Goal: Transaction & Acquisition: Purchase product/service

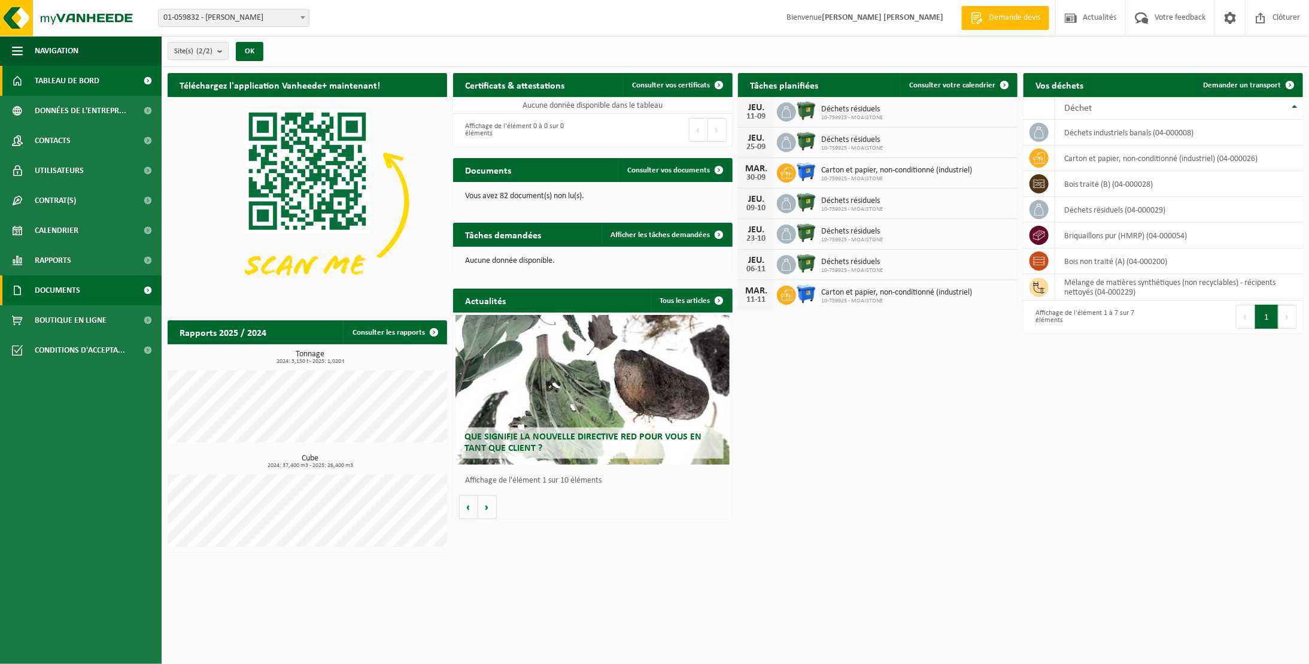
click at [68, 289] on span "Documents" at bounding box center [57, 290] width 45 height 30
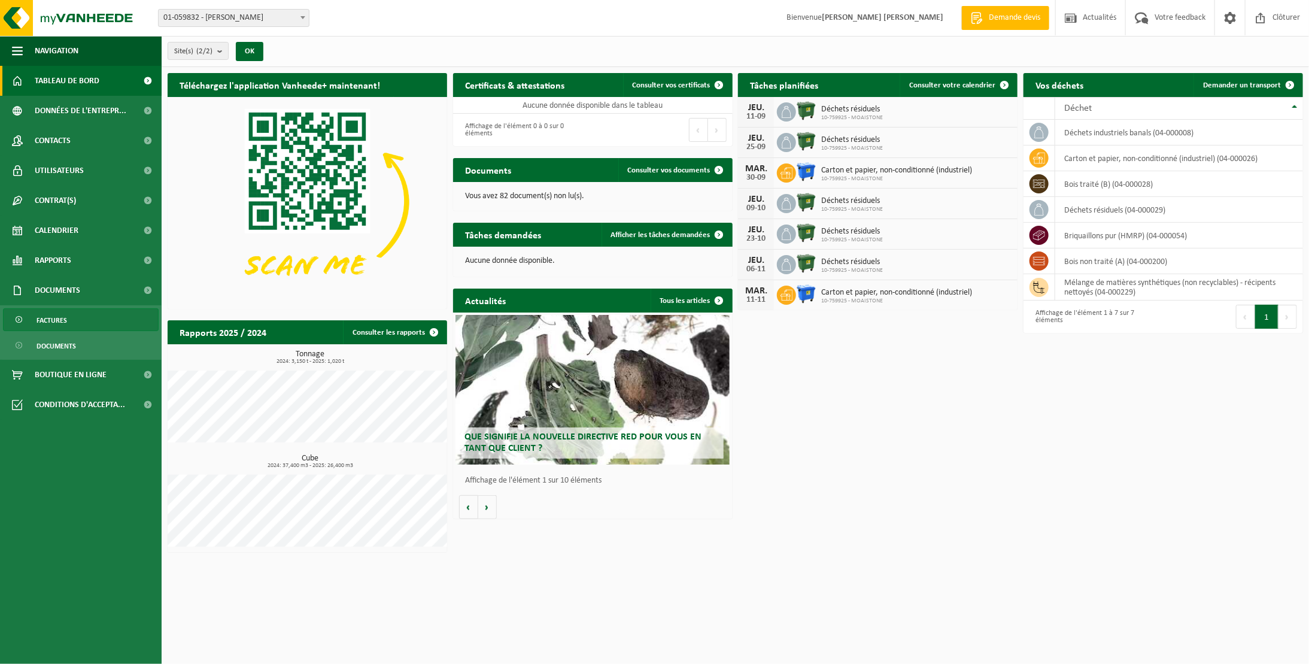
click at [65, 312] on span "Factures" at bounding box center [52, 320] width 31 height 23
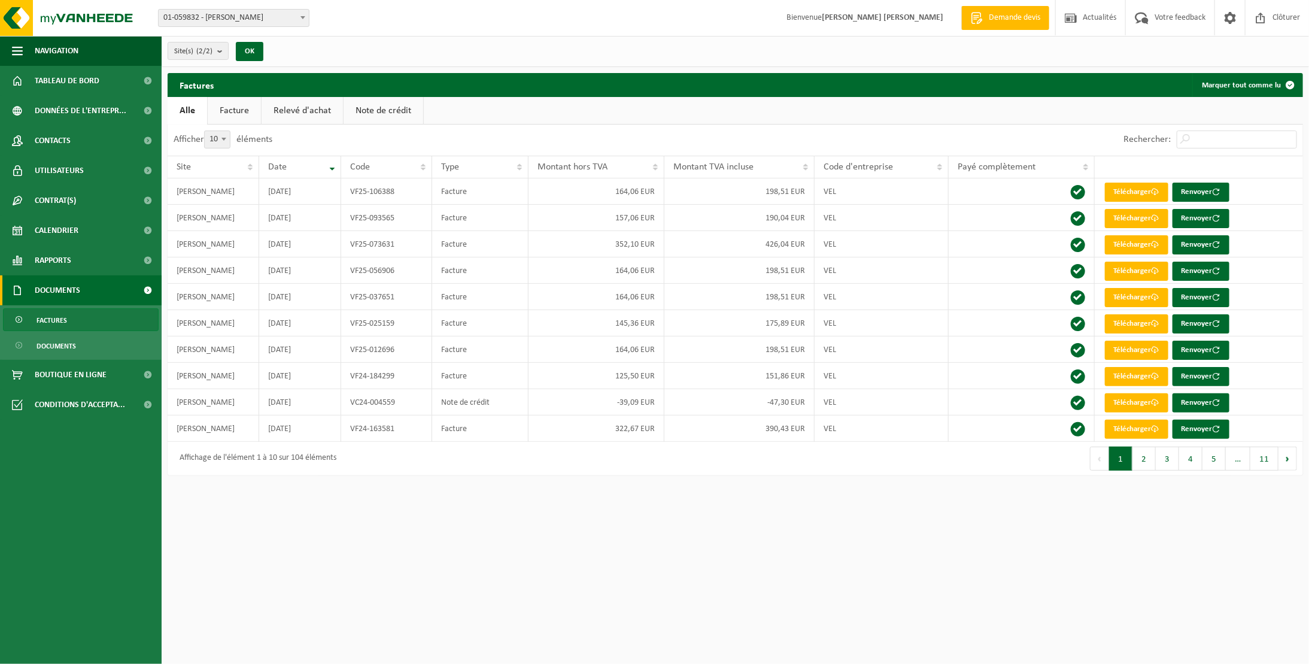
click at [242, 114] on link "Facture" at bounding box center [234, 111] width 53 height 28
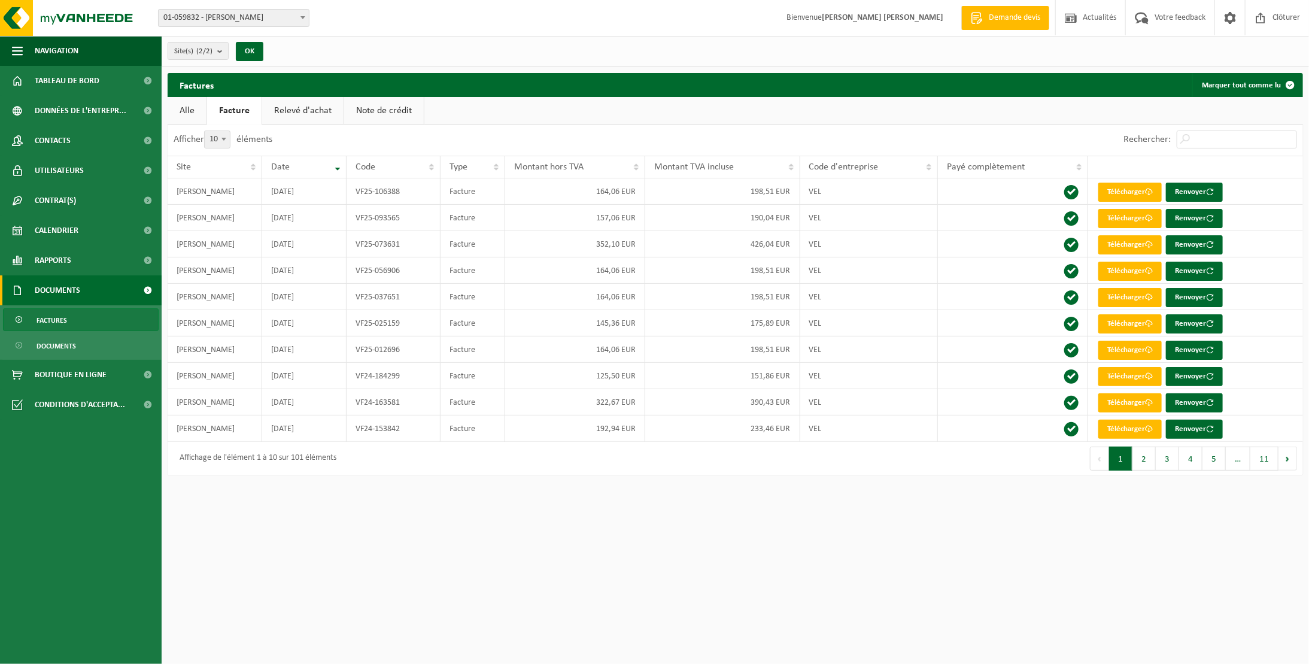
click at [268, 115] on link "Relevé d'achat" at bounding box center [302, 111] width 81 height 28
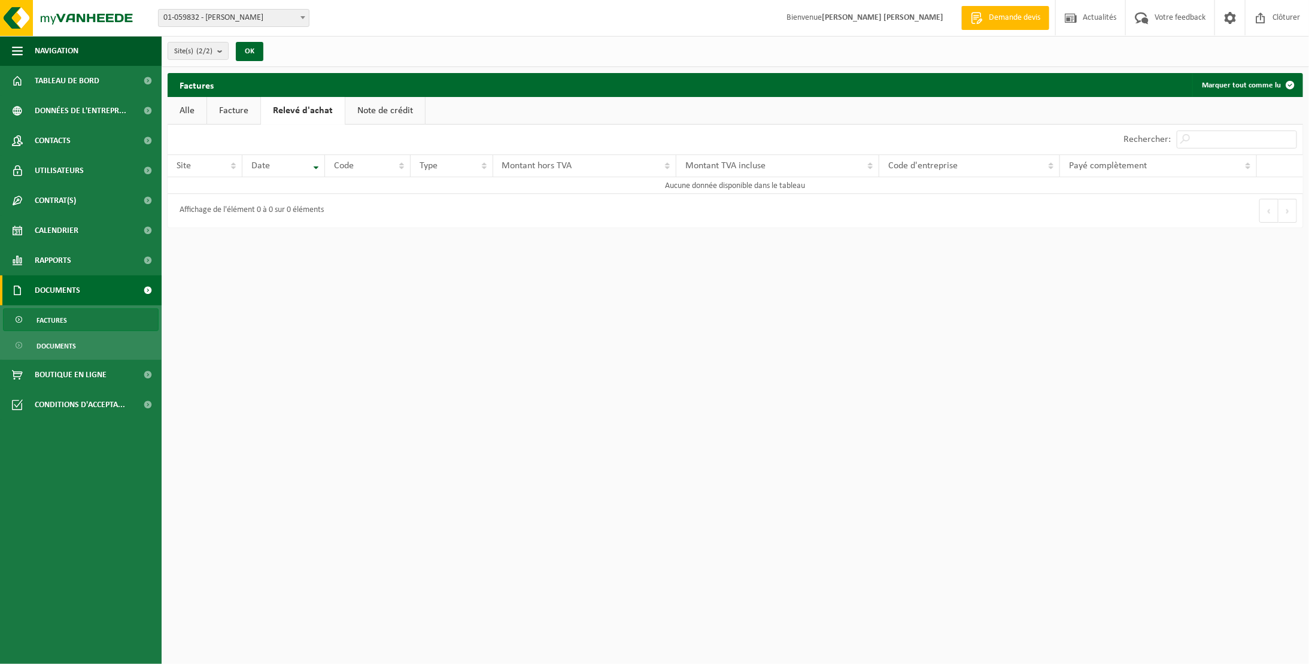
click at [230, 116] on link "Facture" at bounding box center [233, 111] width 53 height 28
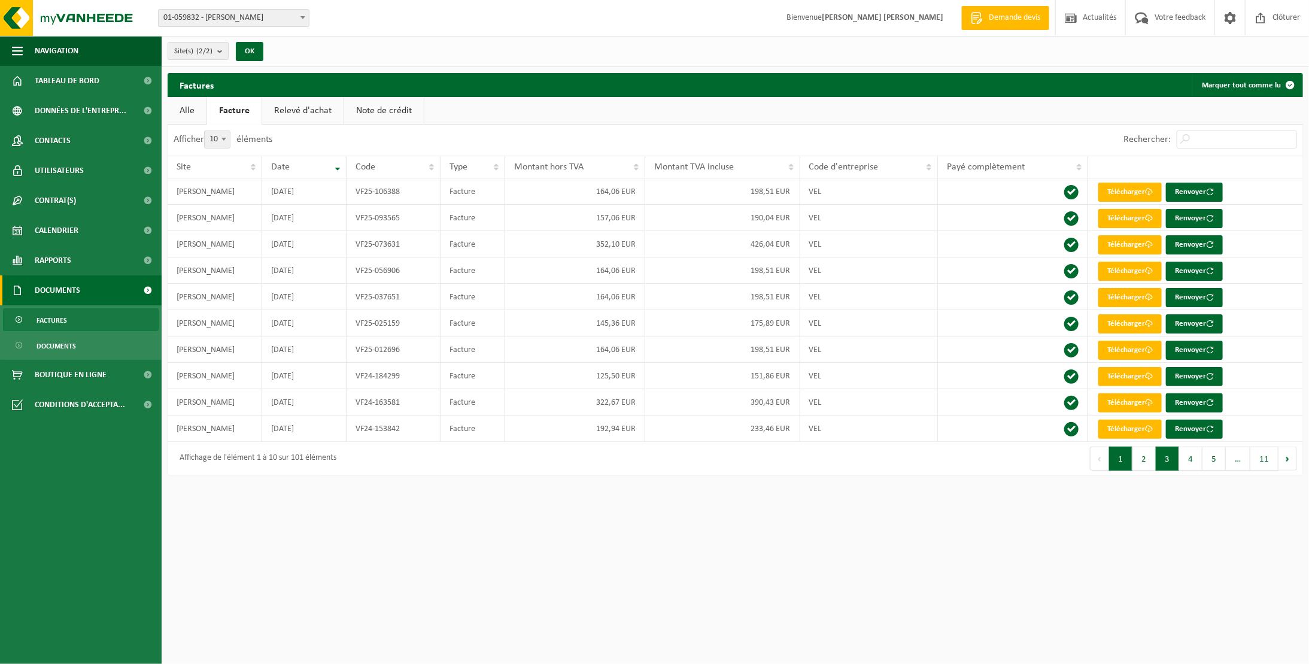
click at [1168, 458] on button "3" at bounding box center [1167, 458] width 23 height 24
click at [1130, 270] on link "Télécharger" at bounding box center [1129, 271] width 63 height 19
click at [1123, 326] on link "Télécharger" at bounding box center [1129, 323] width 63 height 19
click at [1150, 460] on button "2" at bounding box center [1143, 458] width 23 height 24
click at [1125, 296] on link "Télécharger" at bounding box center [1129, 297] width 63 height 19
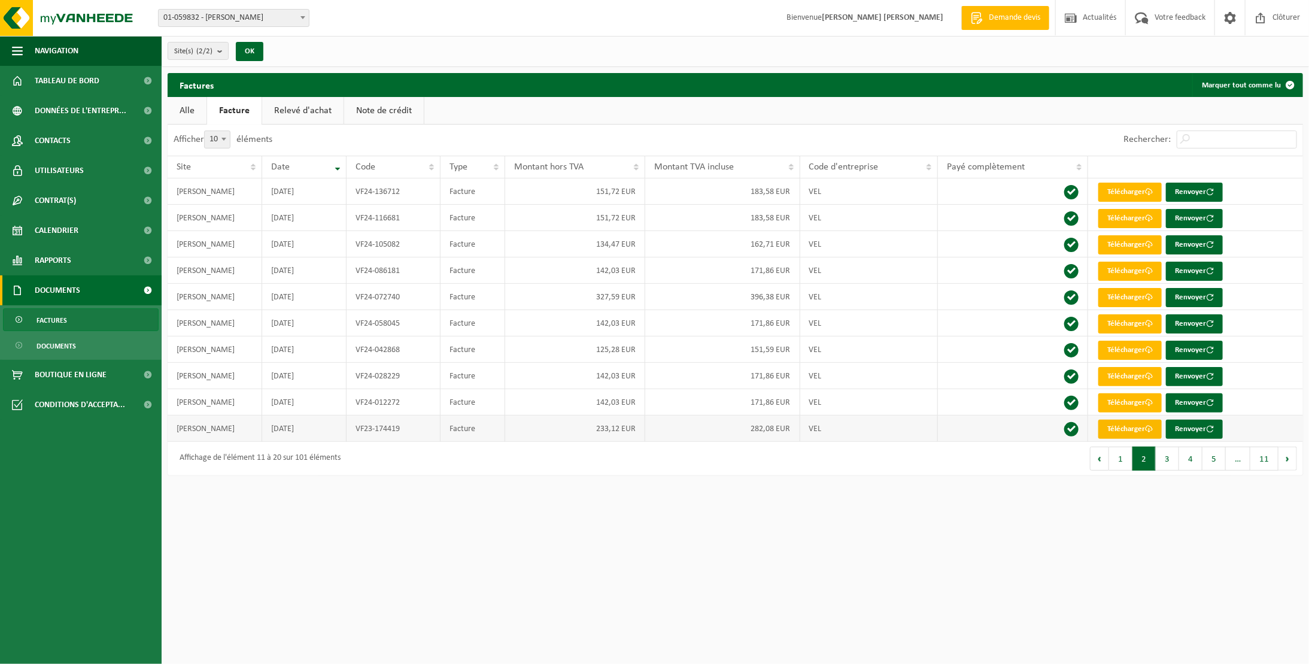
click at [1111, 424] on link "Télécharger" at bounding box center [1129, 429] width 63 height 19
click at [1167, 458] on button "3" at bounding box center [1167, 458] width 23 height 24
click at [1130, 194] on link "Télécharger" at bounding box center [1129, 192] width 63 height 19
click at [1121, 269] on link "Télécharger" at bounding box center [1129, 271] width 63 height 19
click at [1118, 324] on link "Télécharger" at bounding box center [1129, 323] width 63 height 19
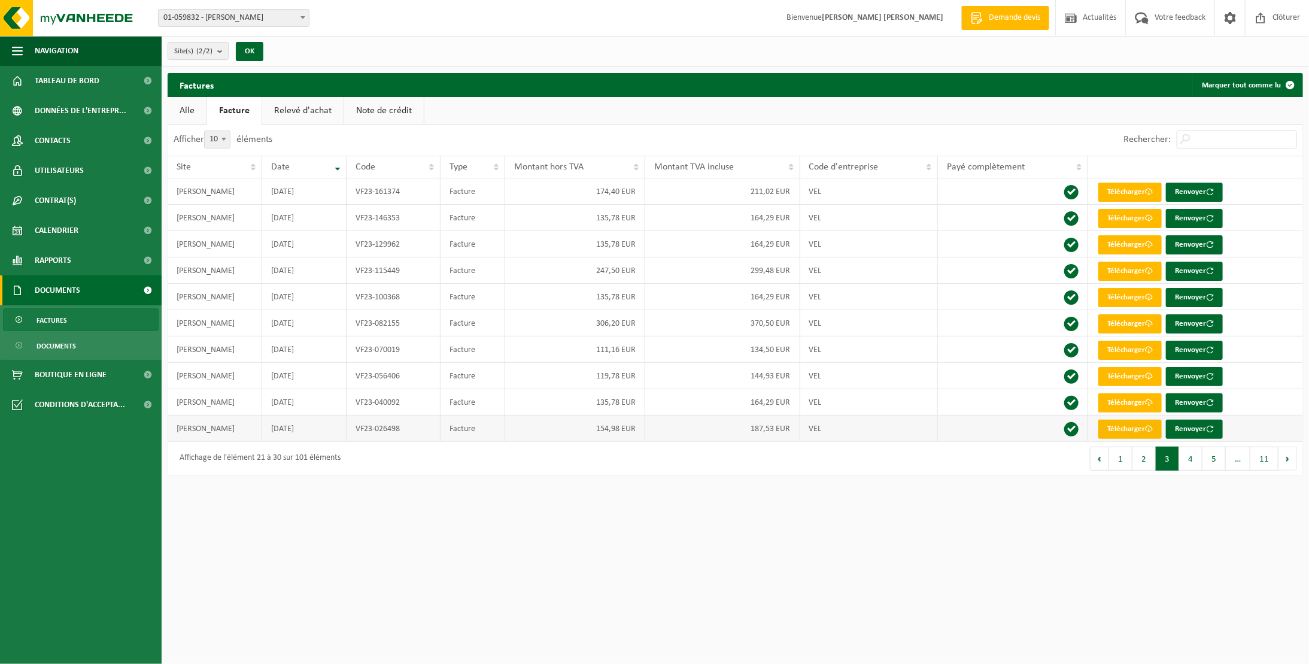
click at [1130, 427] on link "Télécharger" at bounding box center [1129, 429] width 63 height 19
click at [1184, 460] on button "4" at bounding box center [1190, 458] width 23 height 24
click at [1121, 218] on link "Télécharger" at bounding box center [1129, 218] width 63 height 19
click at [1116, 293] on link "Télécharger" at bounding box center [1129, 297] width 63 height 19
click at [1153, 351] on span at bounding box center [1149, 350] width 8 height 8
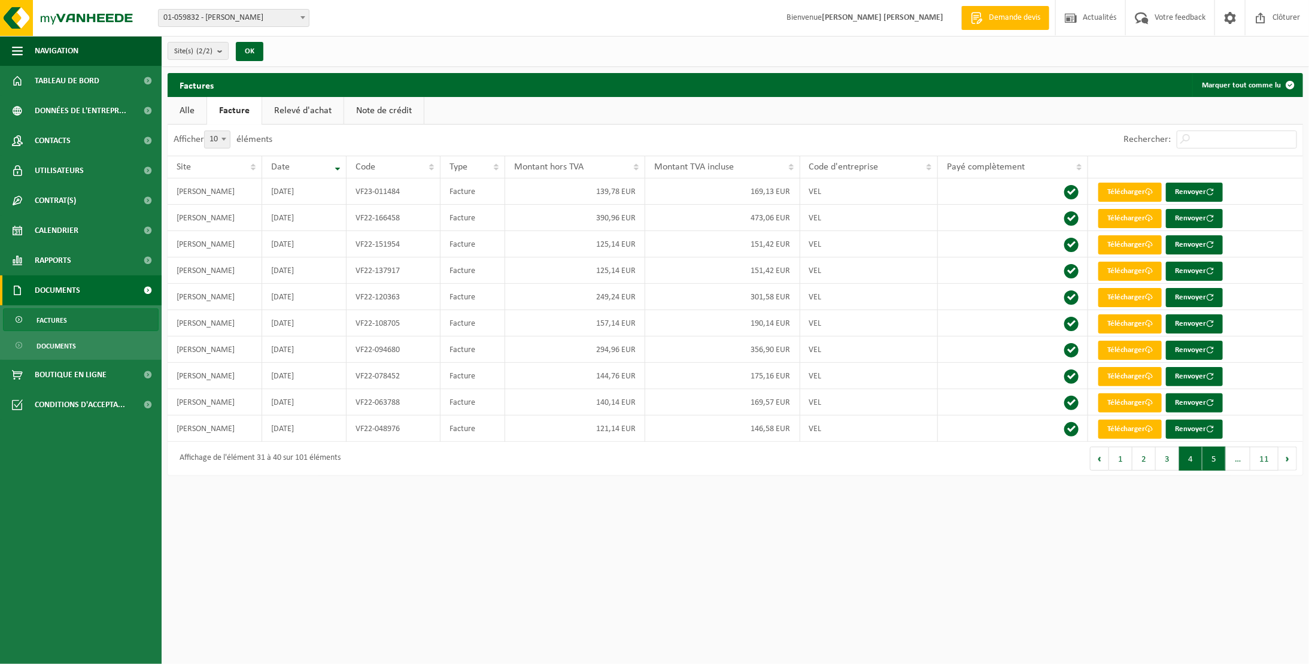
click at [1206, 457] on button "5" at bounding box center [1213, 458] width 23 height 24
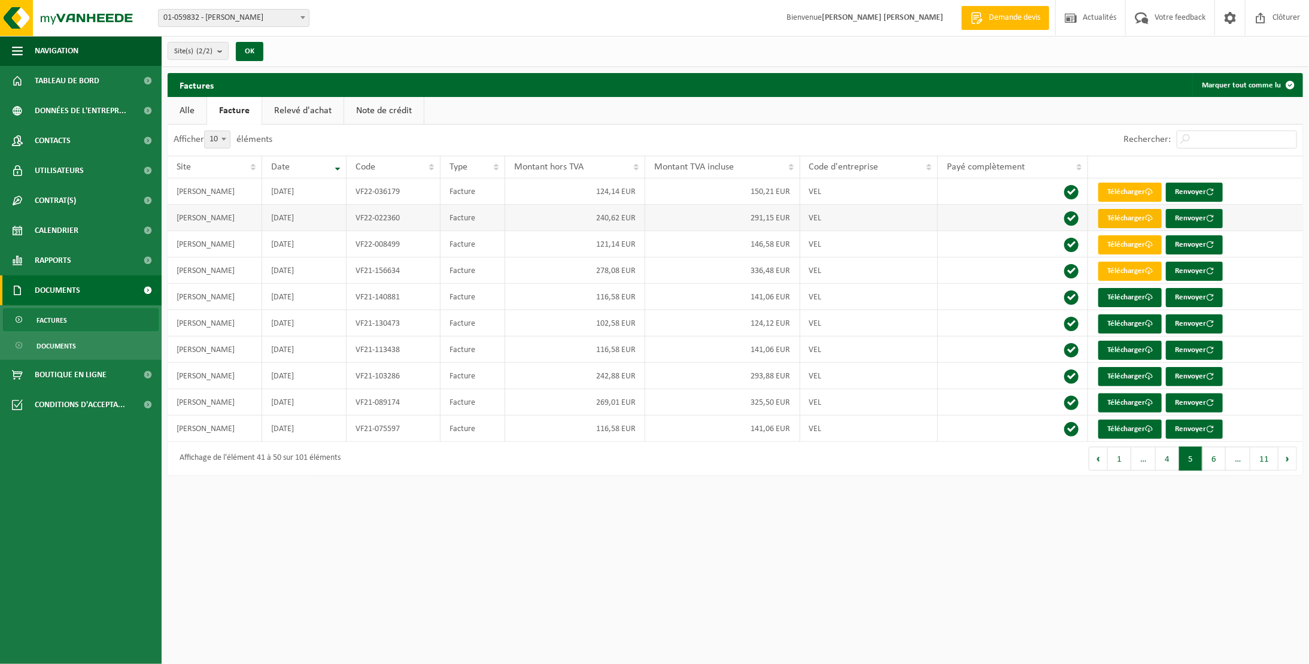
click at [1127, 215] on link "Télécharger" at bounding box center [1129, 218] width 63 height 19
click at [1120, 269] on link "Télécharger" at bounding box center [1129, 271] width 63 height 19
click at [1213, 459] on button "6" at bounding box center [1213, 458] width 23 height 24
click at [1129, 425] on link "Télécharger" at bounding box center [1129, 429] width 63 height 19
click at [1117, 458] on button "1" at bounding box center [1119, 458] width 23 height 24
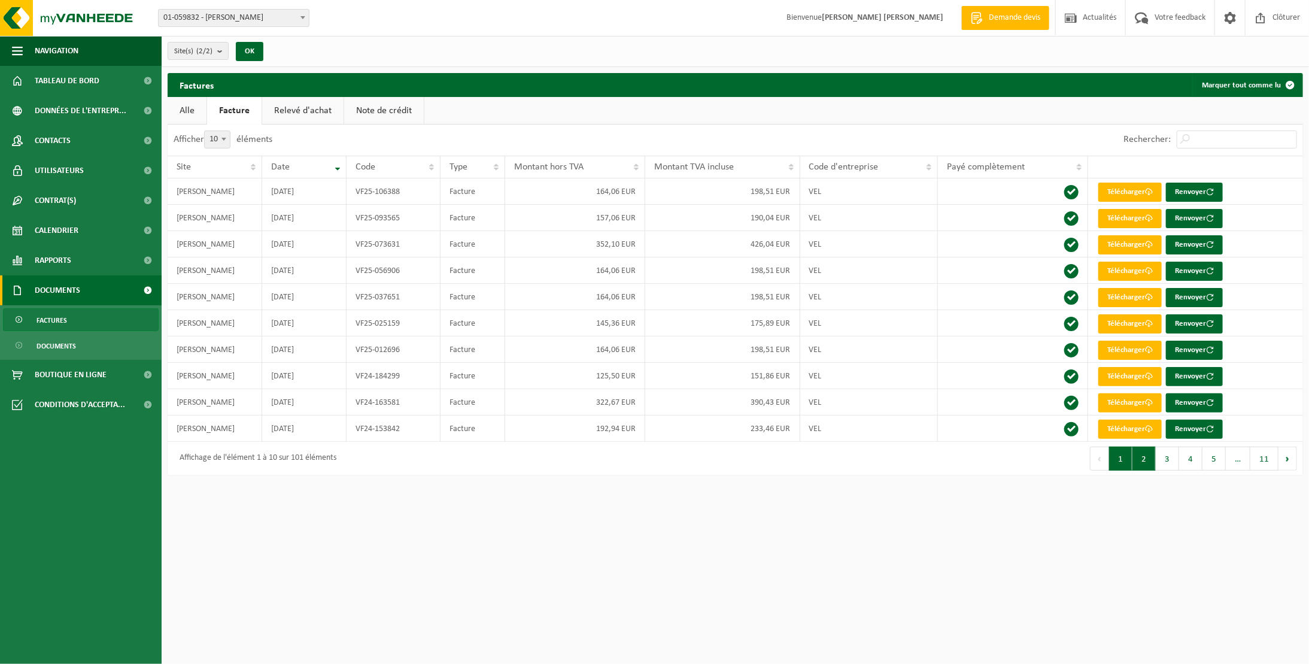
click at [1139, 463] on button "2" at bounding box center [1143, 458] width 23 height 24
click at [1174, 461] on button "3" at bounding box center [1167, 458] width 23 height 24
click at [1186, 462] on button "4" at bounding box center [1190, 458] width 23 height 24
click at [1212, 457] on button "5" at bounding box center [1213, 458] width 23 height 24
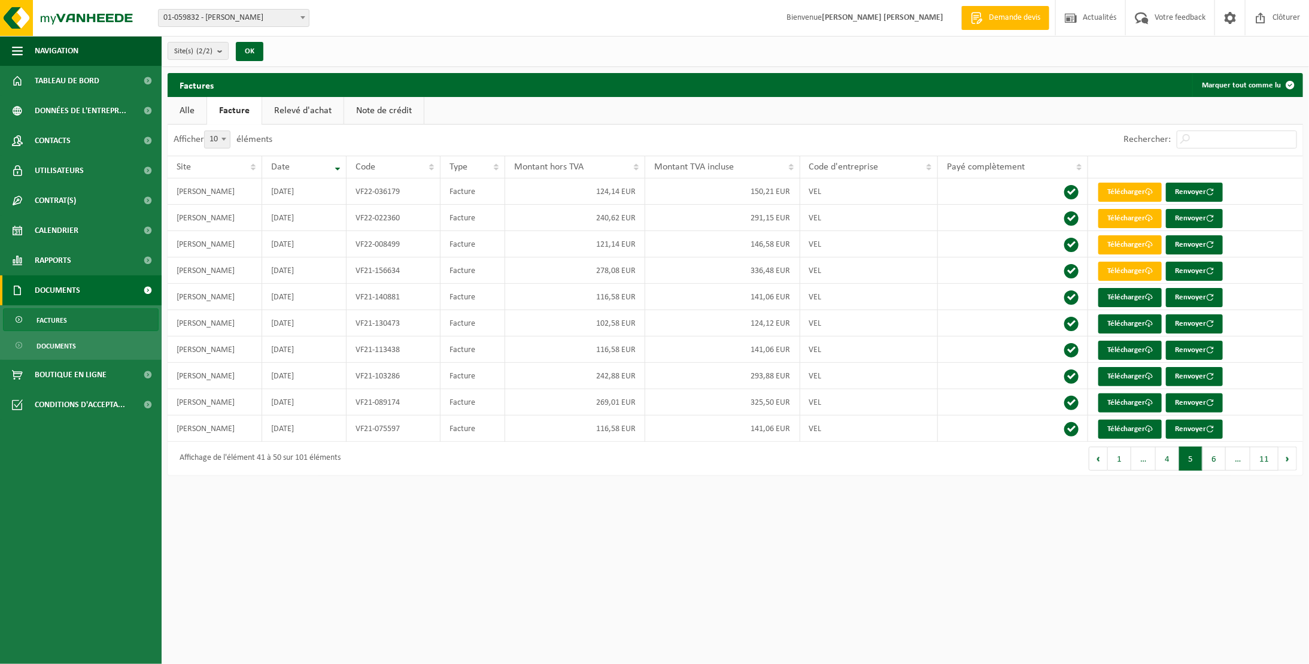
drag, startPoint x: 1128, startPoint y: 458, endPoint x: 1134, endPoint y: 460, distance: 6.1
click at [1128, 458] on button "1" at bounding box center [1119, 458] width 23 height 24
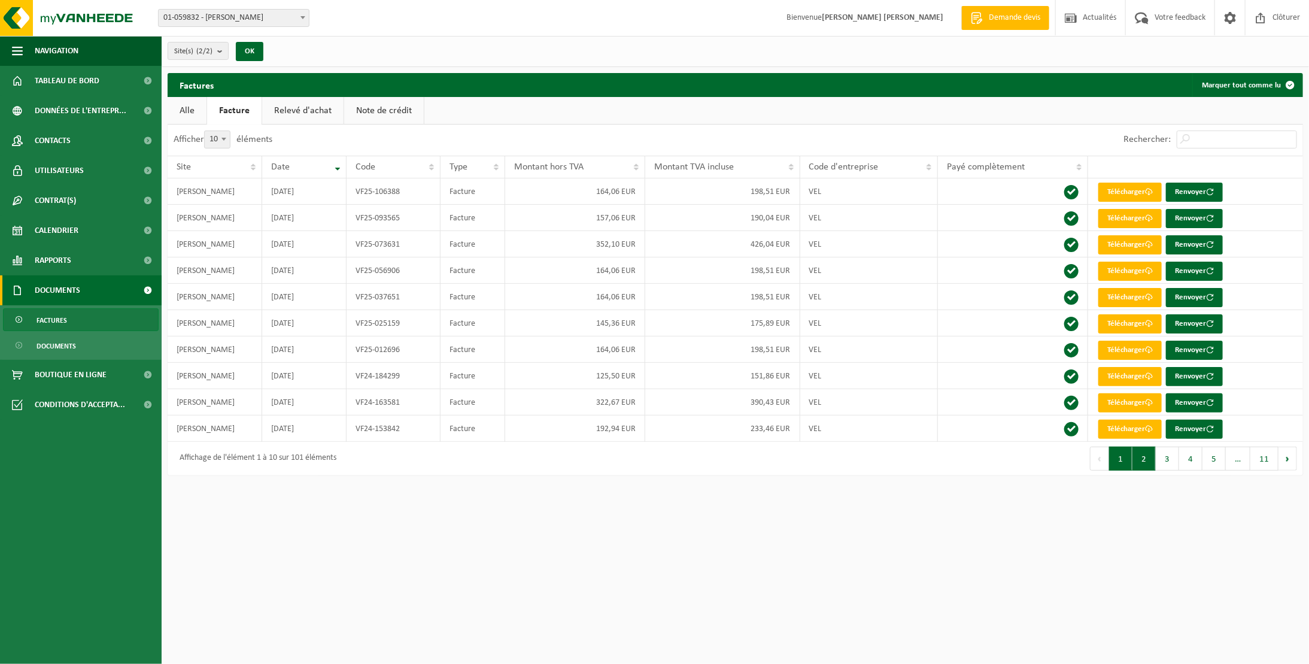
click at [1145, 461] on button "2" at bounding box center [1143, 458] width 23 height 24
click at [1169, 457] on button "3" at bounding box center [1167, 458] width 23 height 24
click at [1156, 455] on button "2" at bounding box center [1143, 458] width 23 height 24
click at [1170, 457] on button "3" at bounding box center [1167, 458] width 23 height 24
click at [1194, 456] on button "4" at bounding box center [1190, 458] width 23 height 24
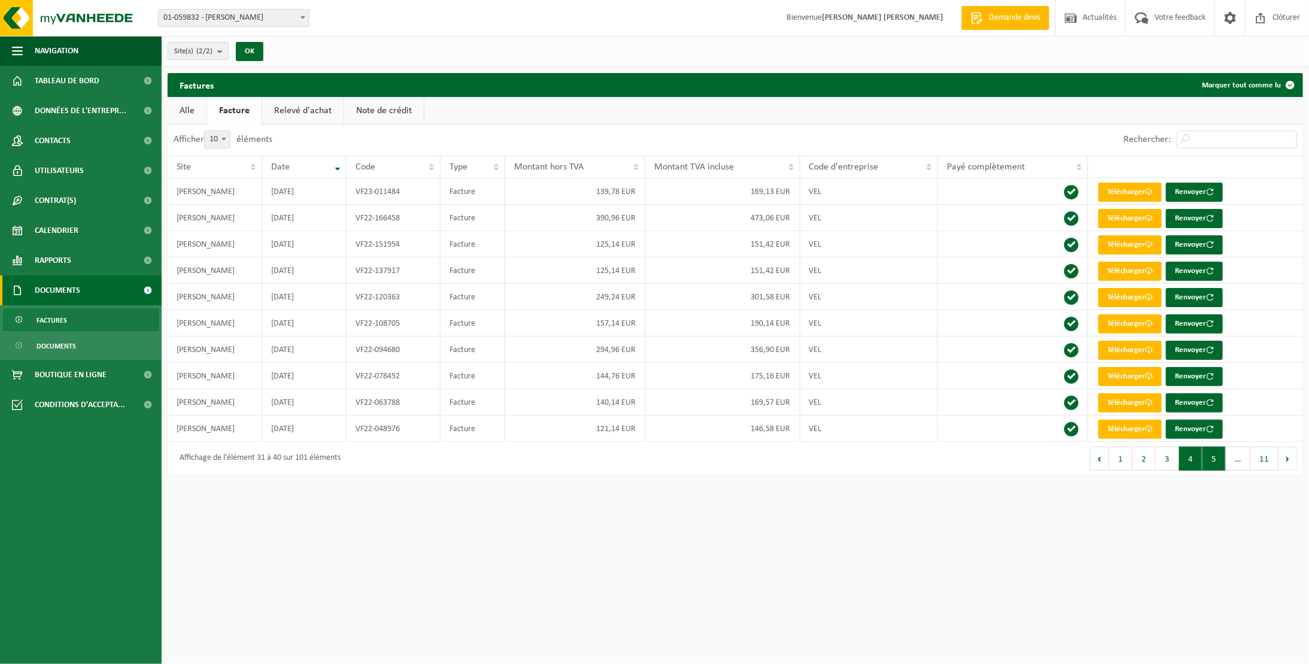
click at [1218, 458] on button "5" at bounding box center [1213, 458] width 23 height 24
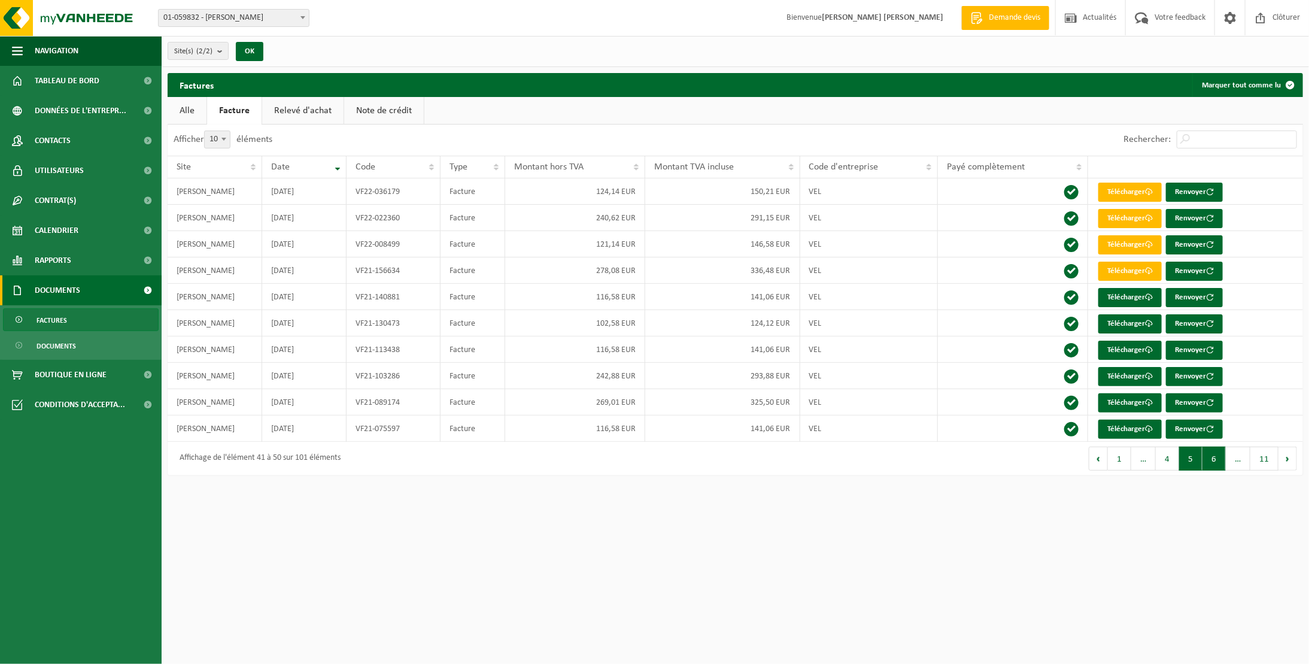
click at [1220, 458] on button "6" at bounding box center [1213, 458] width 23 height 24
click at [1222, 460] on button "7" at bounding box center [1213, 458] width 23 height 24
click at [1219, 456] on button "8" at bounding box center [1213, 458] width 23 height 24
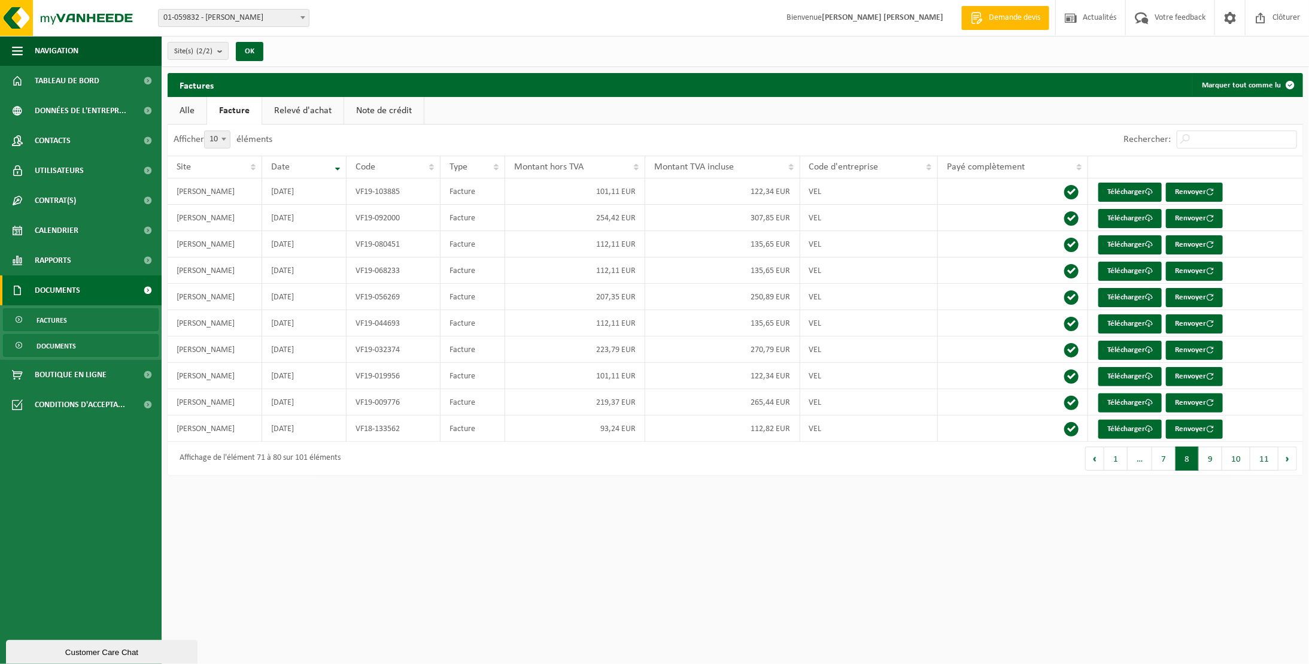
click at [82, 344] on link "Documents" at bounding box center [81, 345] width 156 height 23
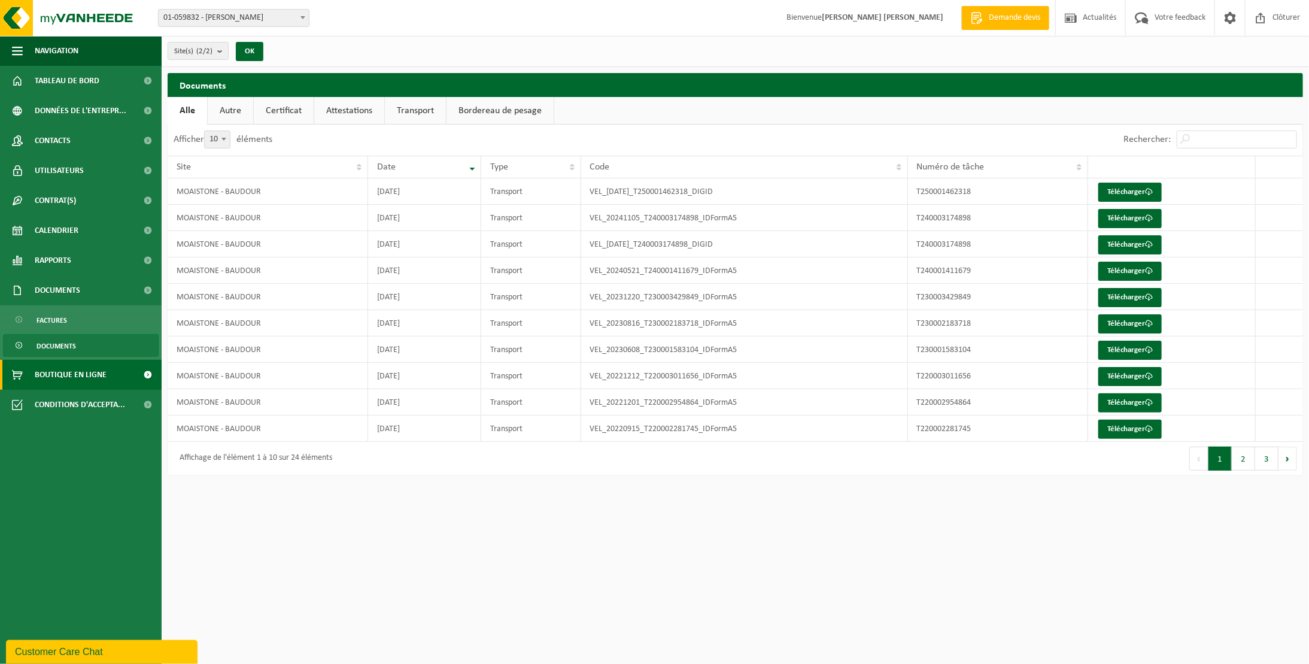
click at [75, 384] on span "Boutique en ligne" at bounding box center [71, 375] width 72 height 30
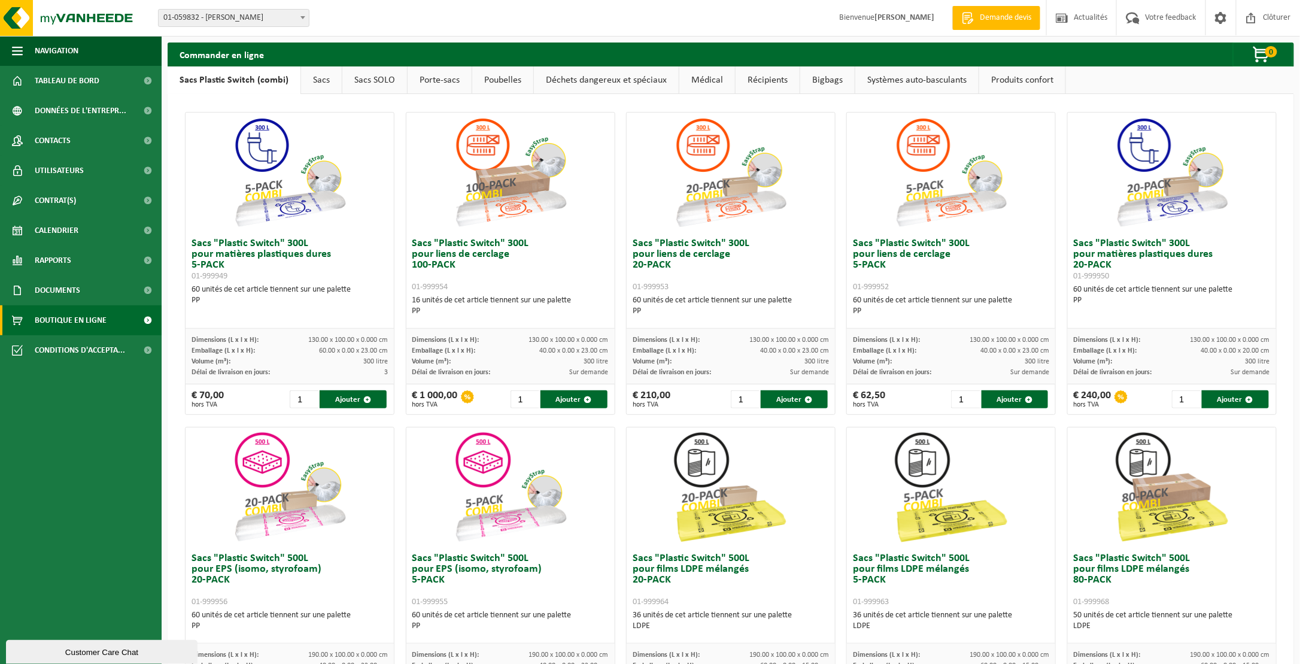
click at [329, 85] on link "Sacs" at bounding box center [321, 80] width 41 height 28
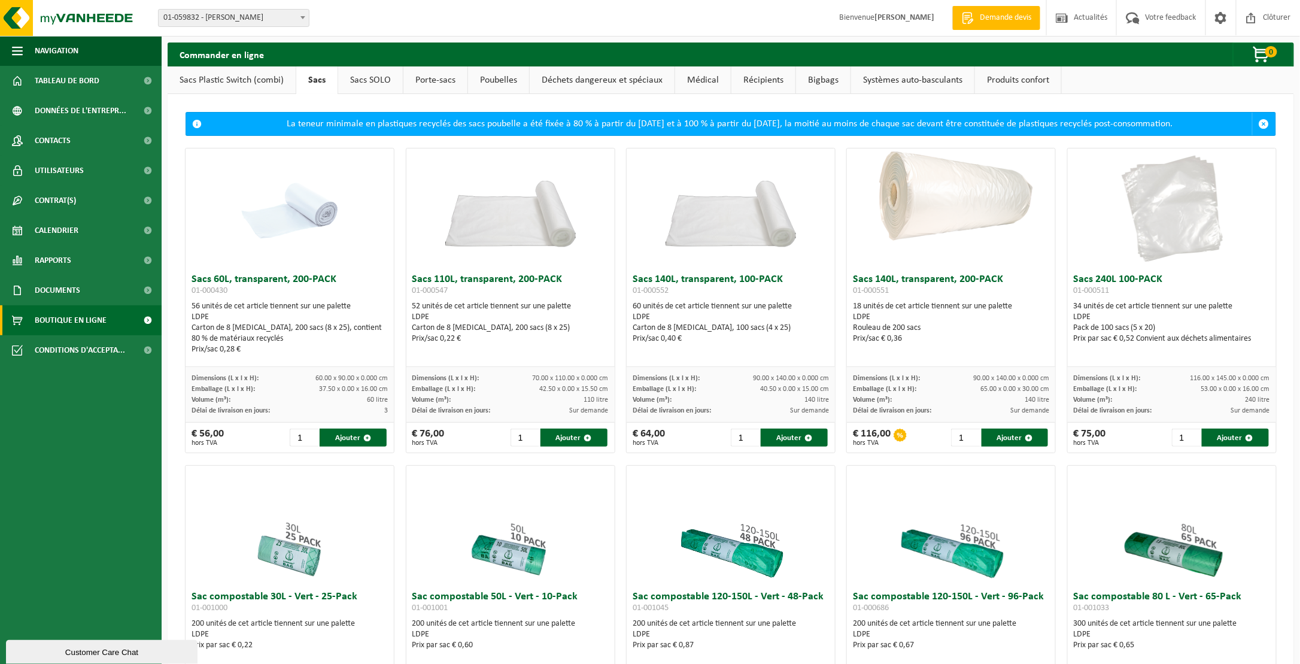
click at [233, 82] on link "Sacs Plastic Switch (combi)" at bounding box center [232, 80] width 128 height 28
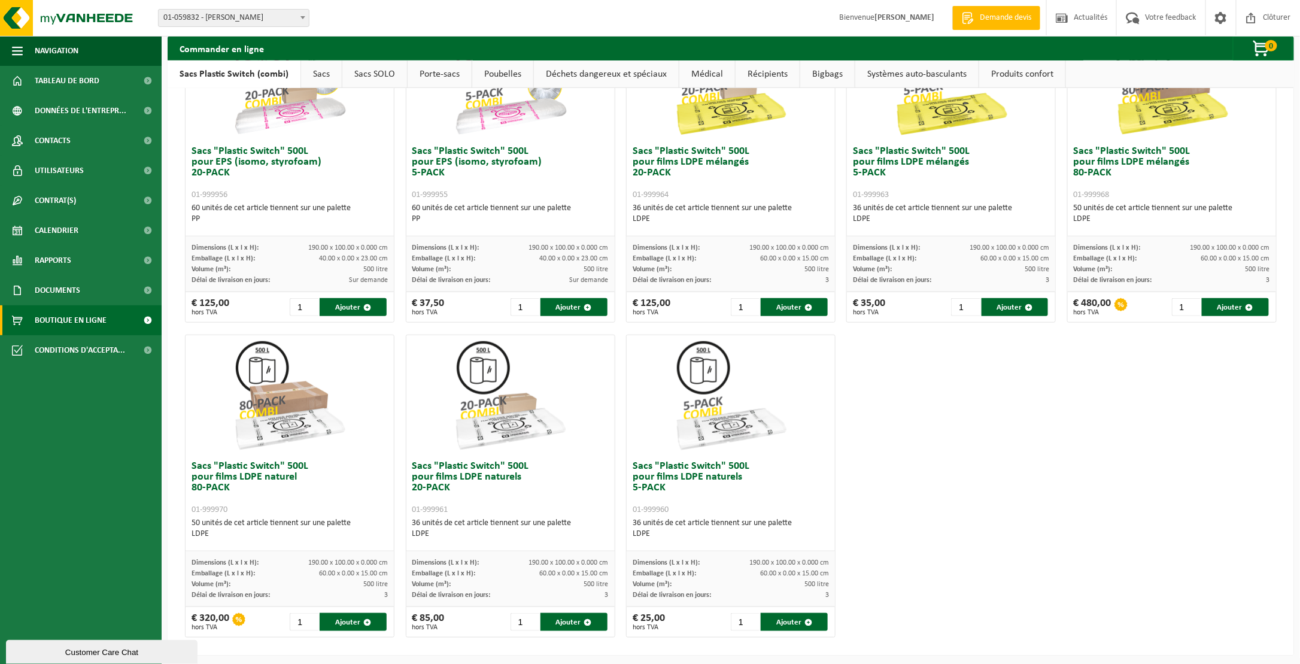
scroll to position [408, 0]
click at [499, 410] on img at bounding box center [511, 395] width 120 height 120
click at [477, 362] on img at bounding box center [511, 395] width 120 height 120
click at [503, 433] on img at bounding box center [511, 395] width 120 height 120
click at [721, 484] on h3 "Sacs "Plastic Switch" 500L pour films LDPE naturels 5-PACK 01-999960" at bounding box center [731, 487] width 196 height 54
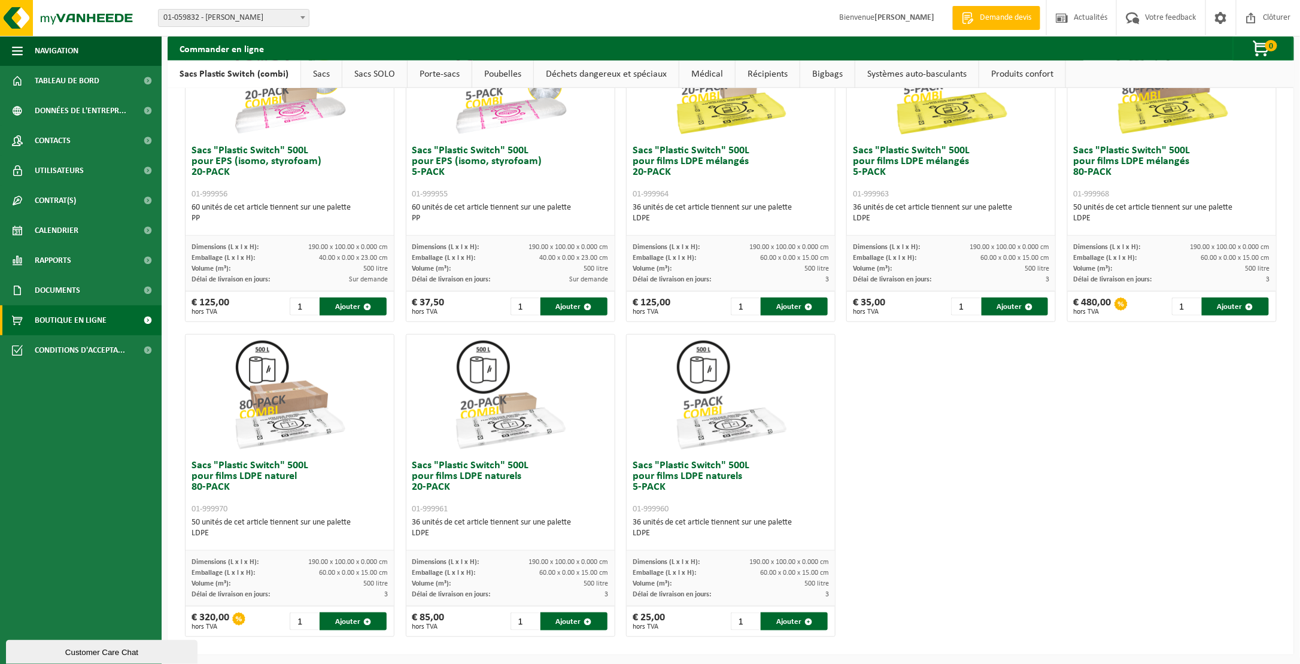
click at [732, 433] on img at bounding box center [731, 395] width 120 height 120
click at [787, 623] on button "Ajouter" at bounding box center [794, 621] width 67 height 18
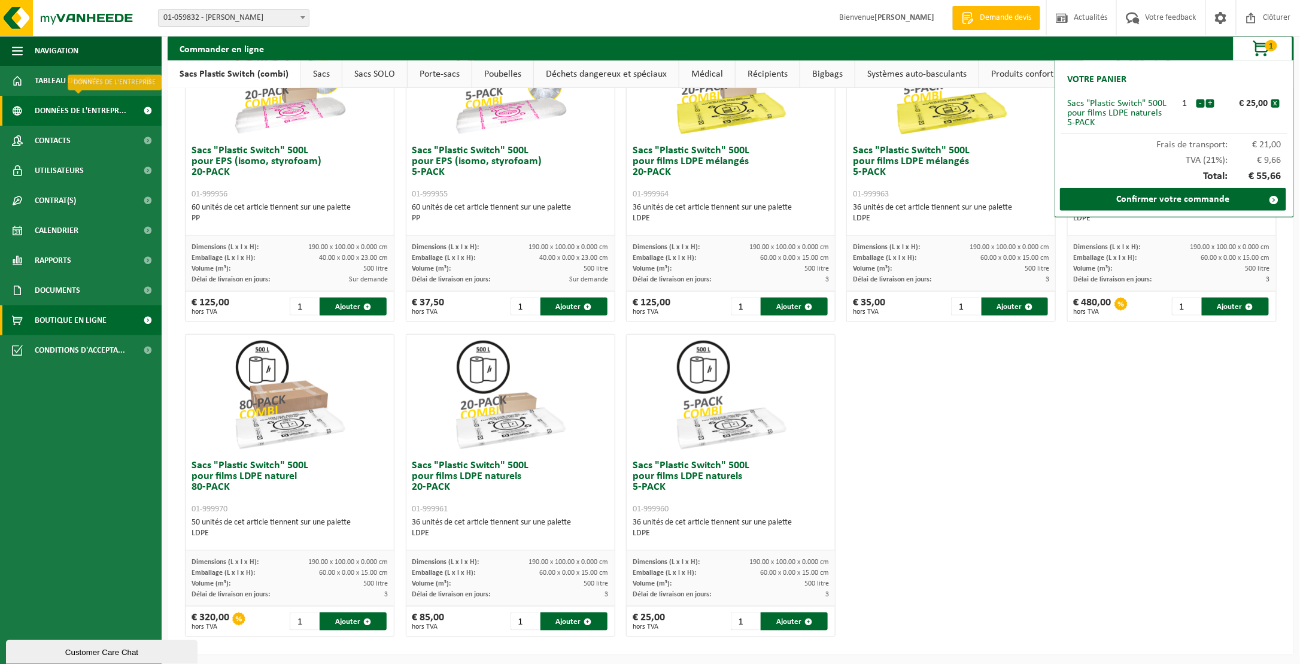
click at [59, 101] on span "Données de l'entrepr..." at bounding box center [81, 111] width 92 height 30
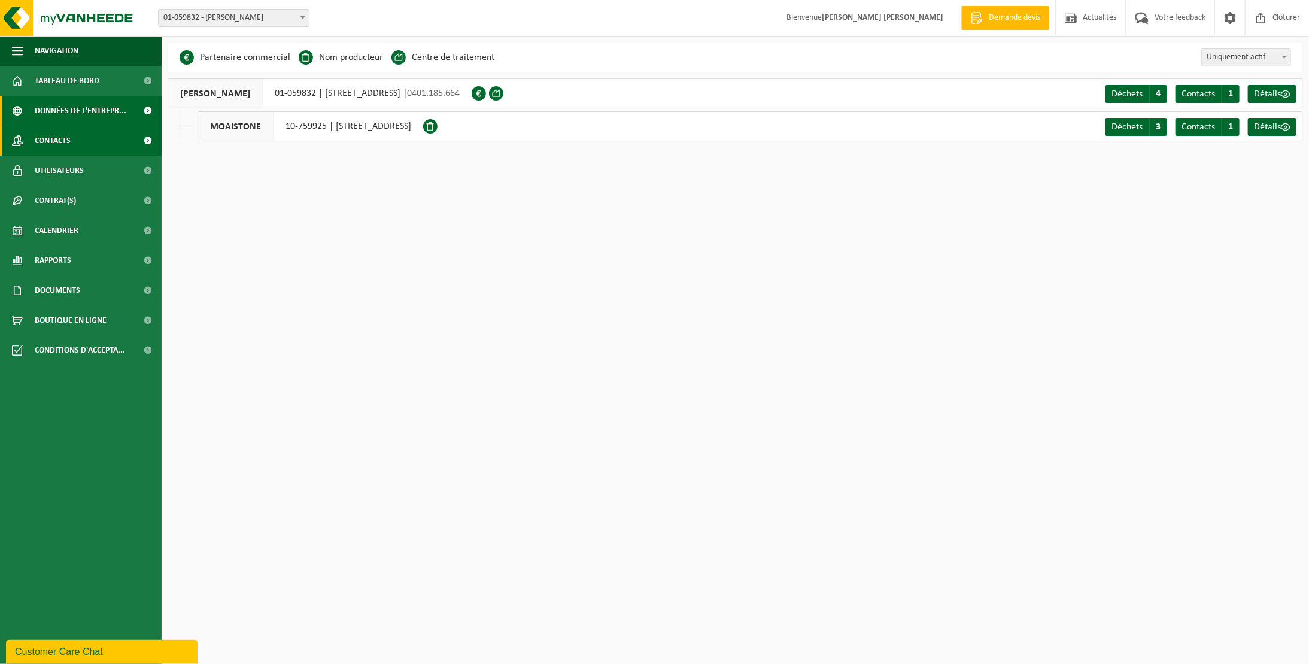
click at [79, 139] on link "Contacts" at bounding box center [81, 141] width 162 height 30
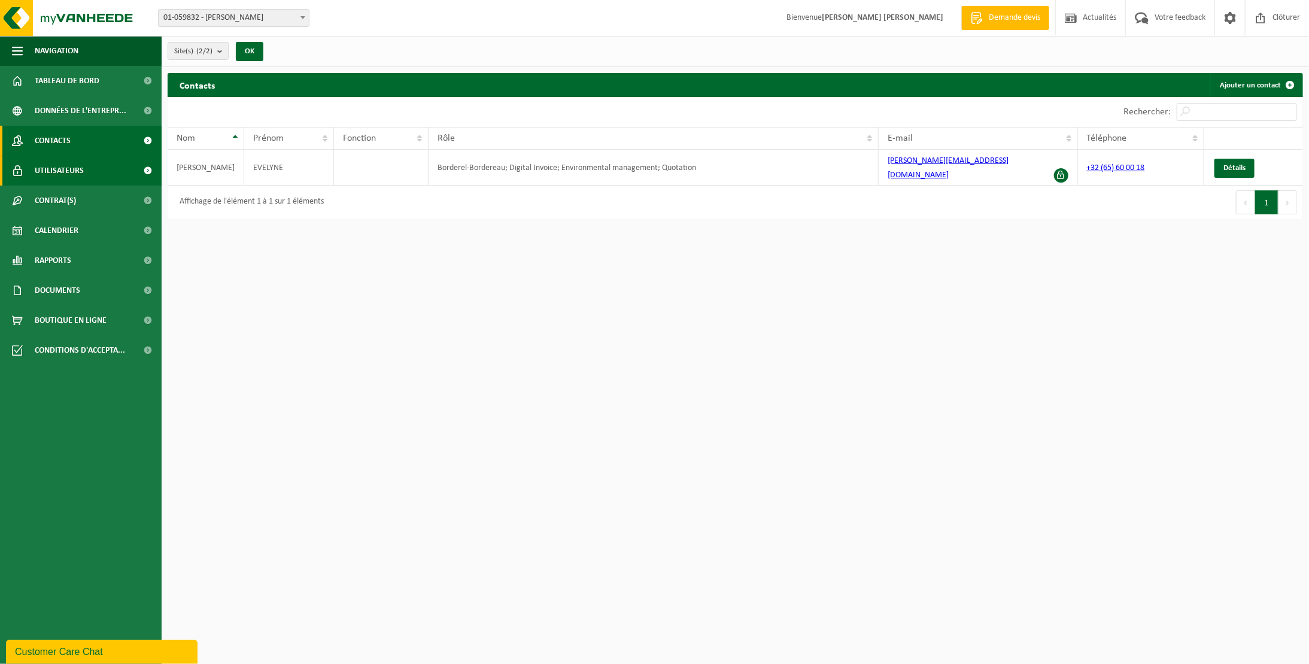
click at [77, 159] on span "Utilisateurs" at bounding box center [59, 171] width 49 height 30
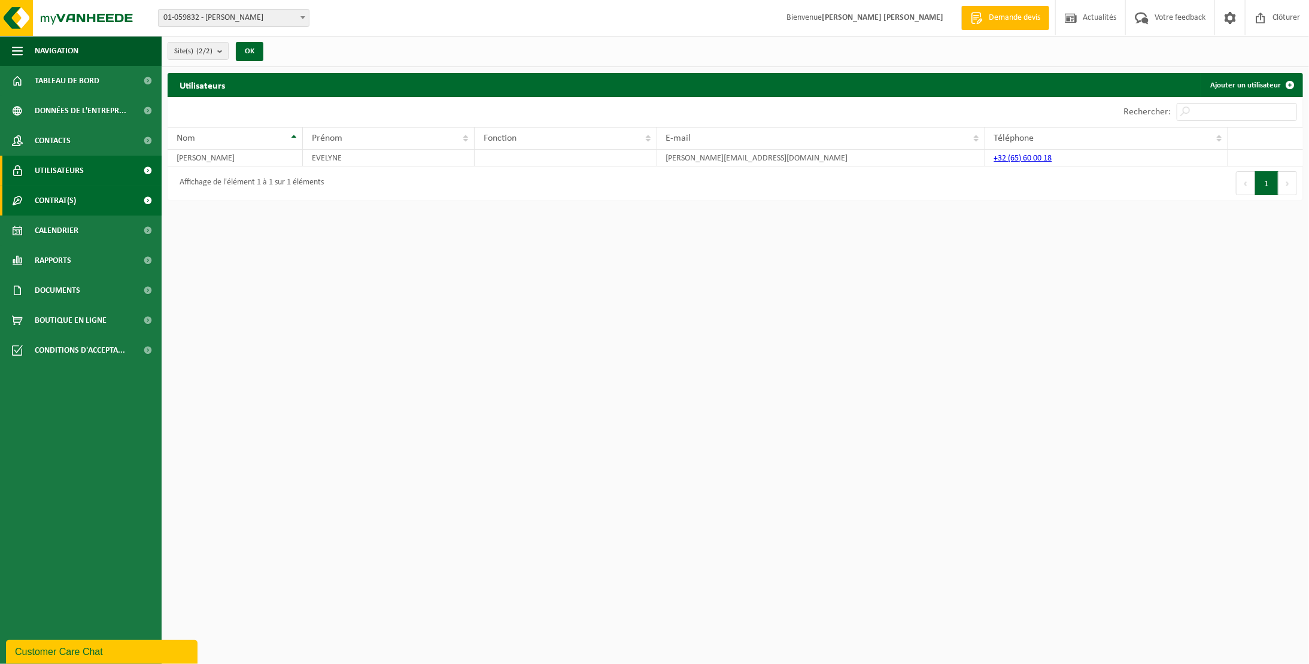
click at [77, 190] on link "Contrat(s)" at bounding box center [81, 201] width 162 height 30
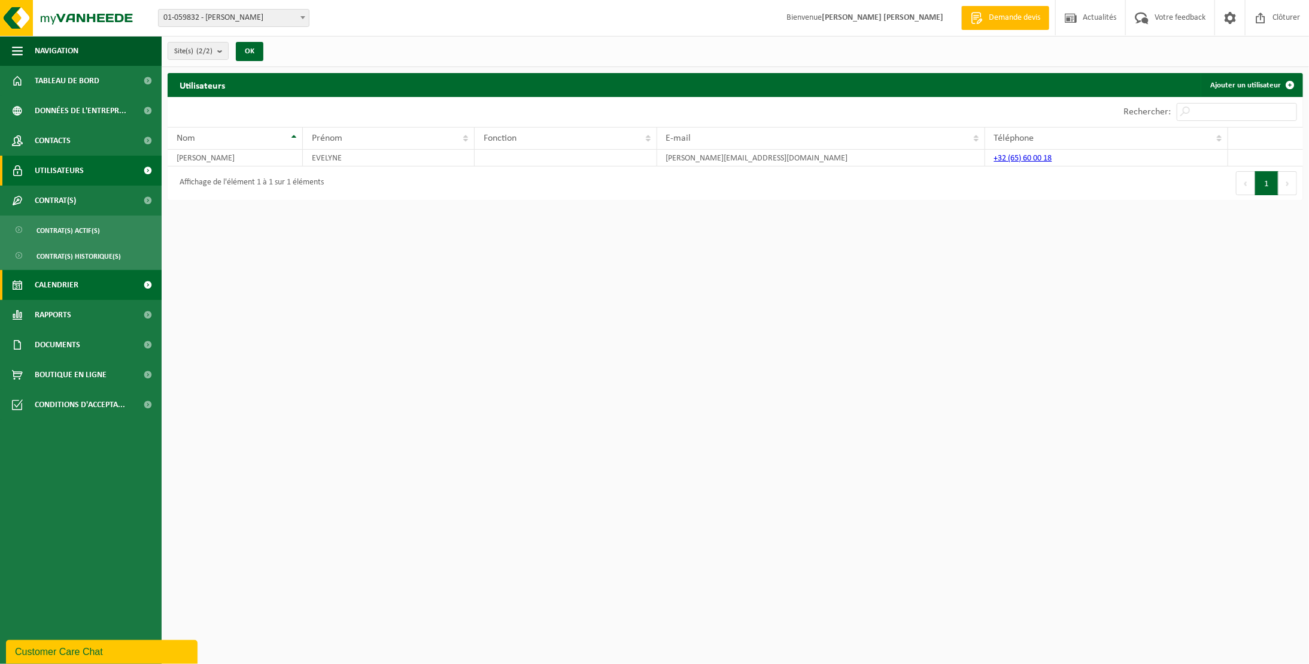
click at [91, 281] on link "Calendrier" at bounding box center [81, 285] width 162 height 30
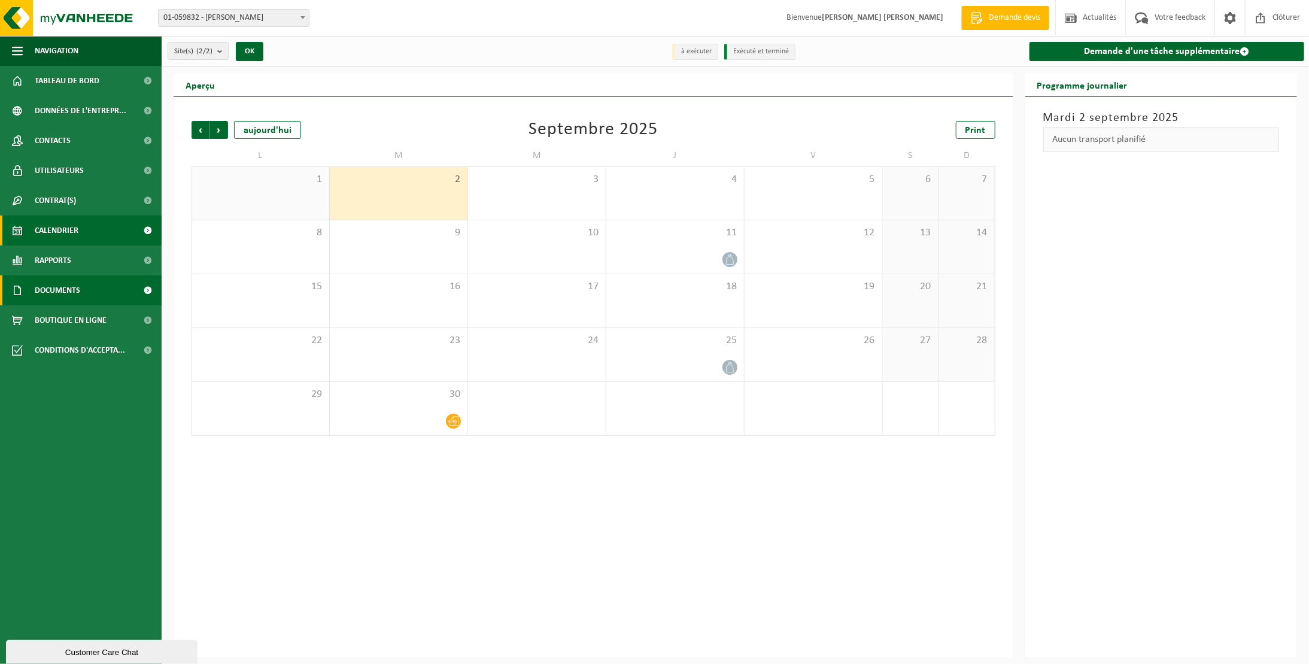
click at [90, 291] on link "Documents" at bounding box center [81, 290] width 162 height 30
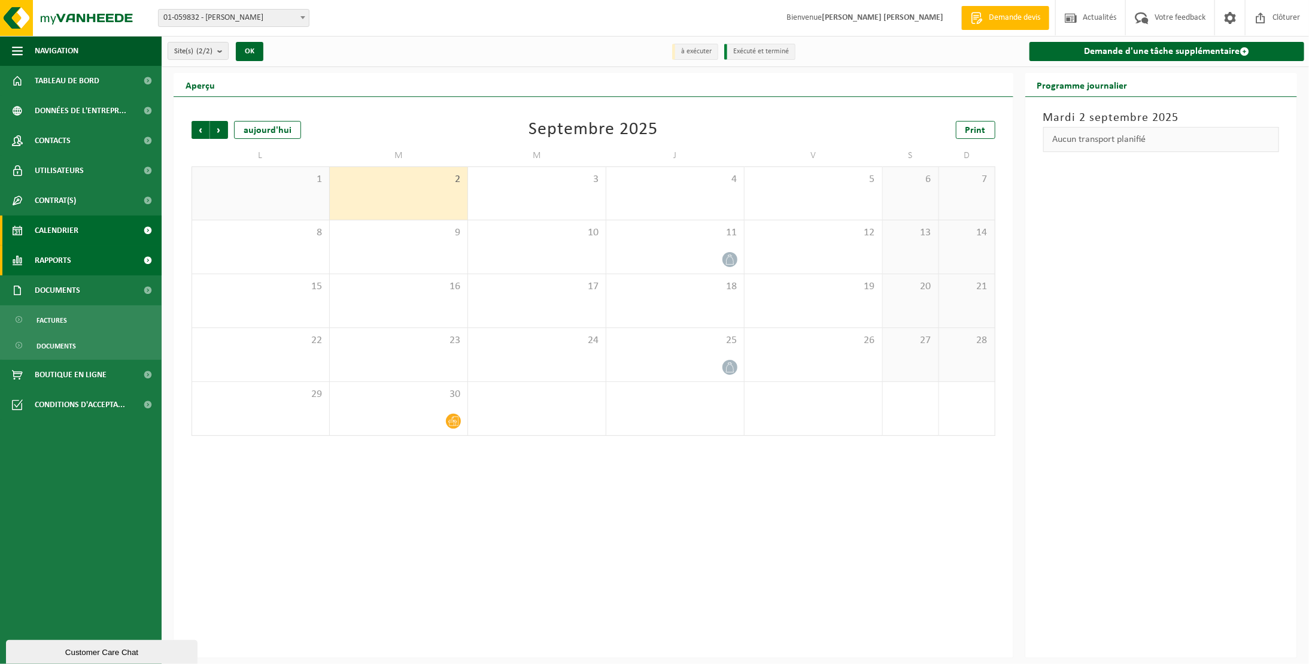
click at [89, 263] on link "Rapports" at bounding box center [81, 260] width 162 height 30
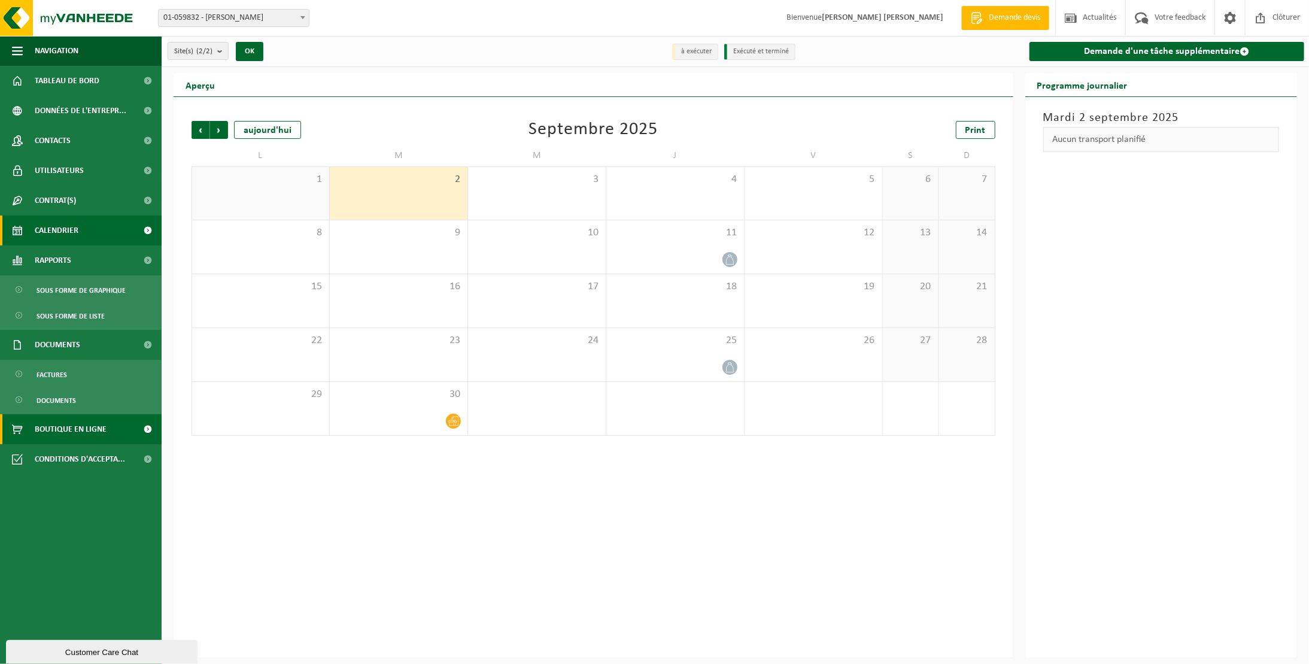
click at [111, 427] on link "Boutique en ligne" at bounding box center [81, 429] width 162 height 30
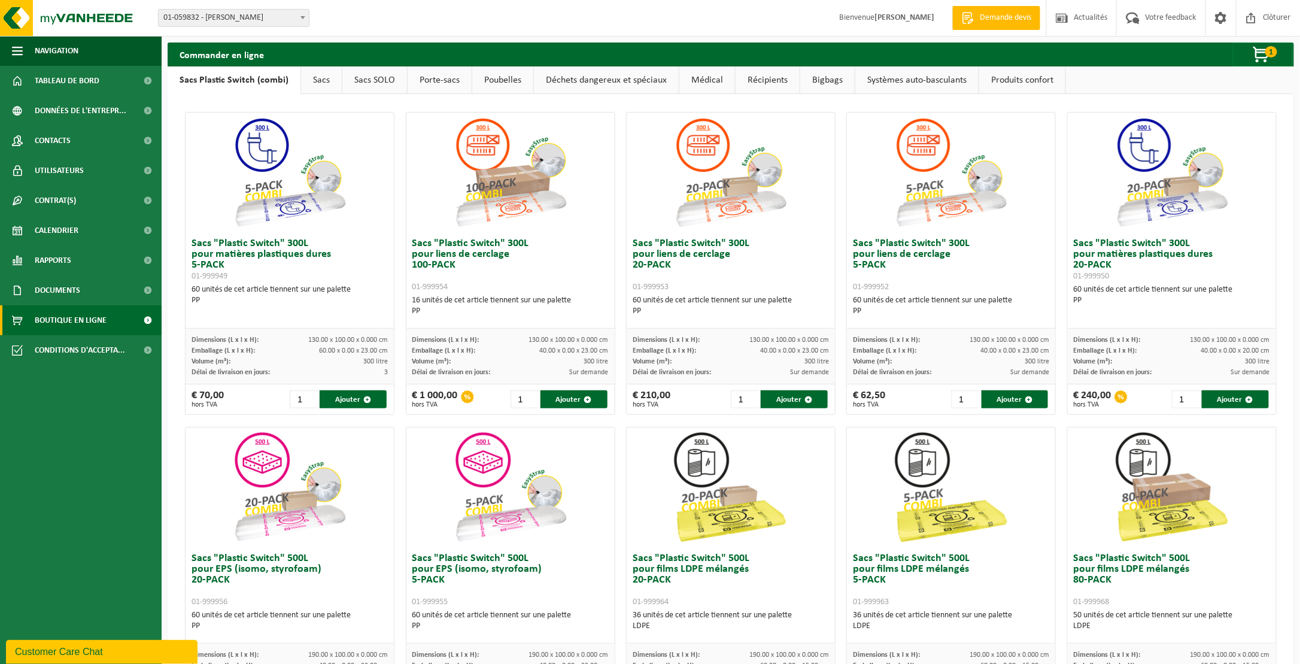
click at [441, 83] on link "Porte-sacs" at bounding box center [440, 80] width 64 height 28
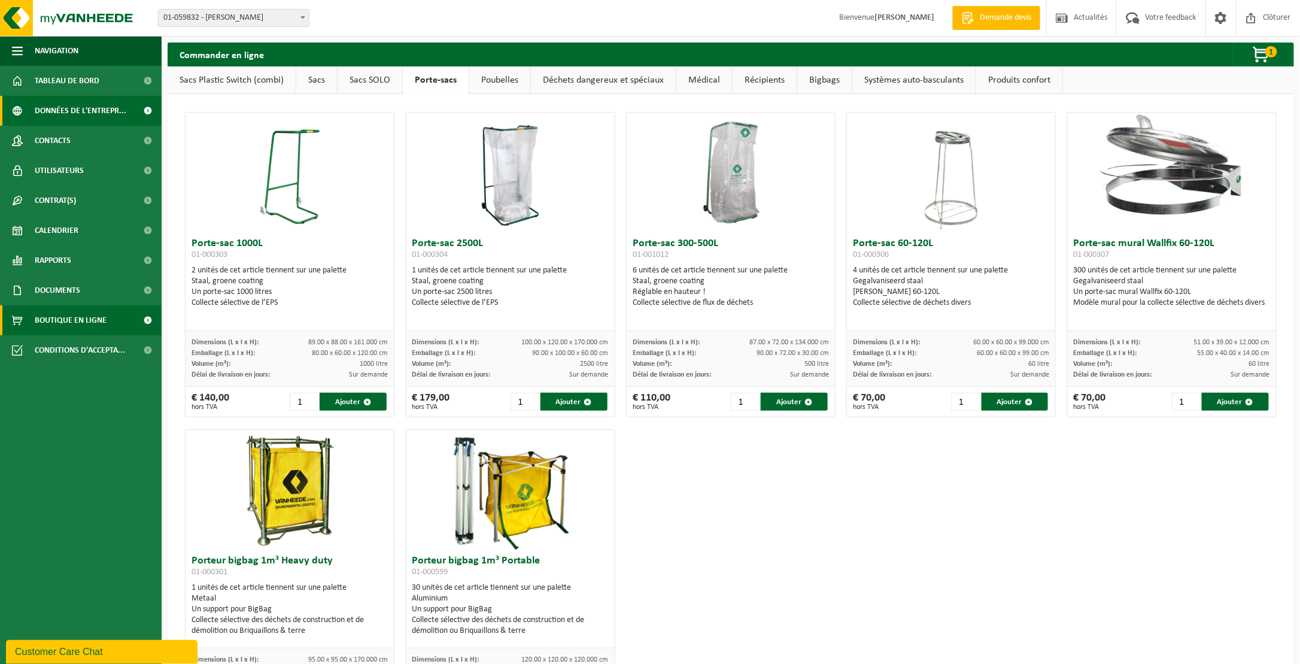
click at [65, 112] on span "Données de l'entrepr..." at bounding box center [81, 111] width 92 height 30
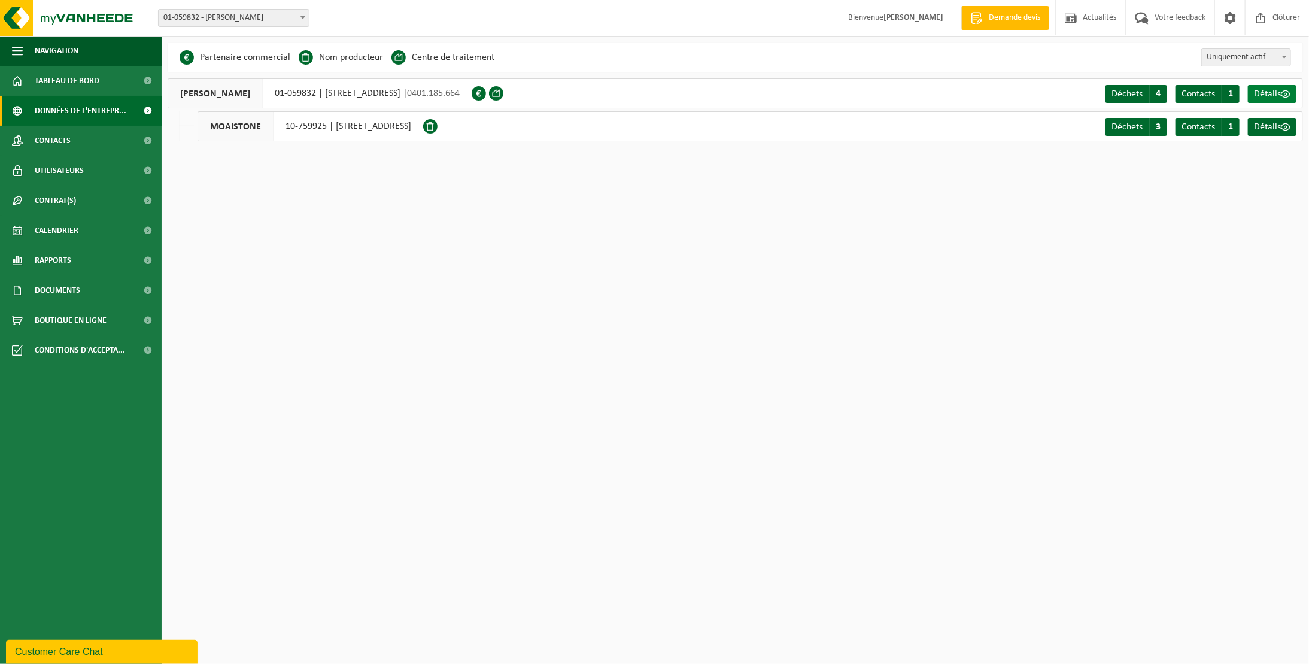
click at [1274, 96] on span "Détails" at bounding box center [1267, 94] width 27 height 10
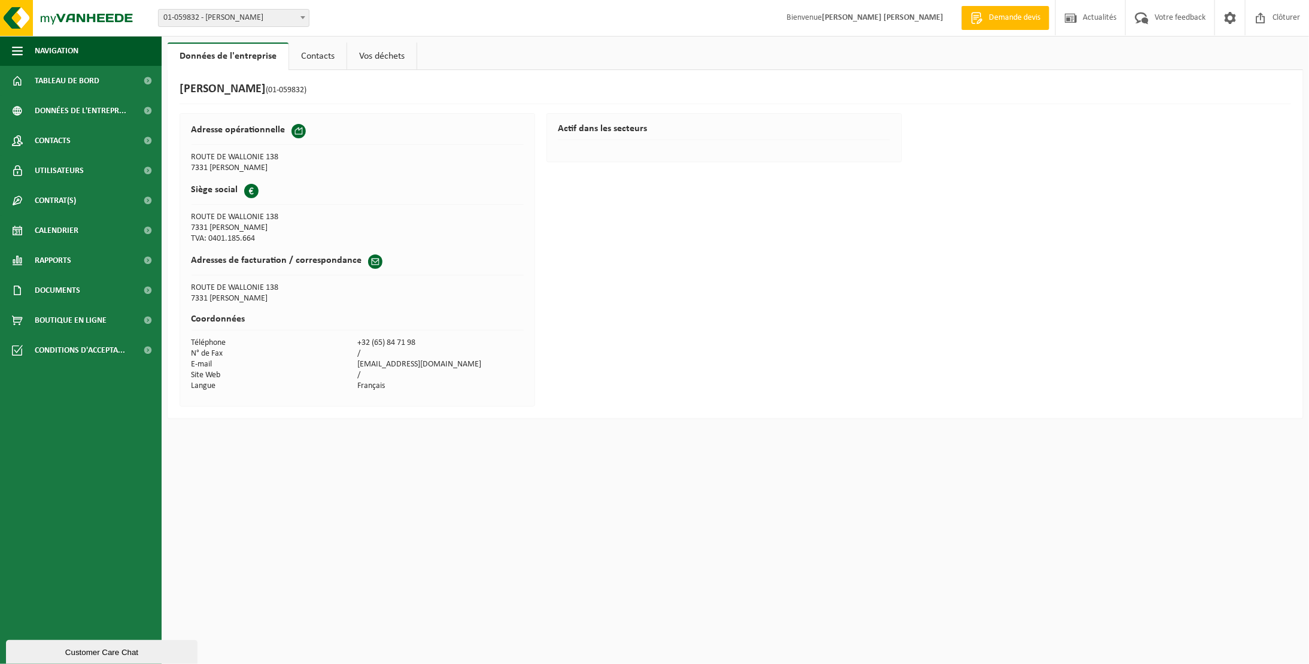
click at [314, 50] on link "Contacts" at bounding box center [317, 56] width 57 height 28
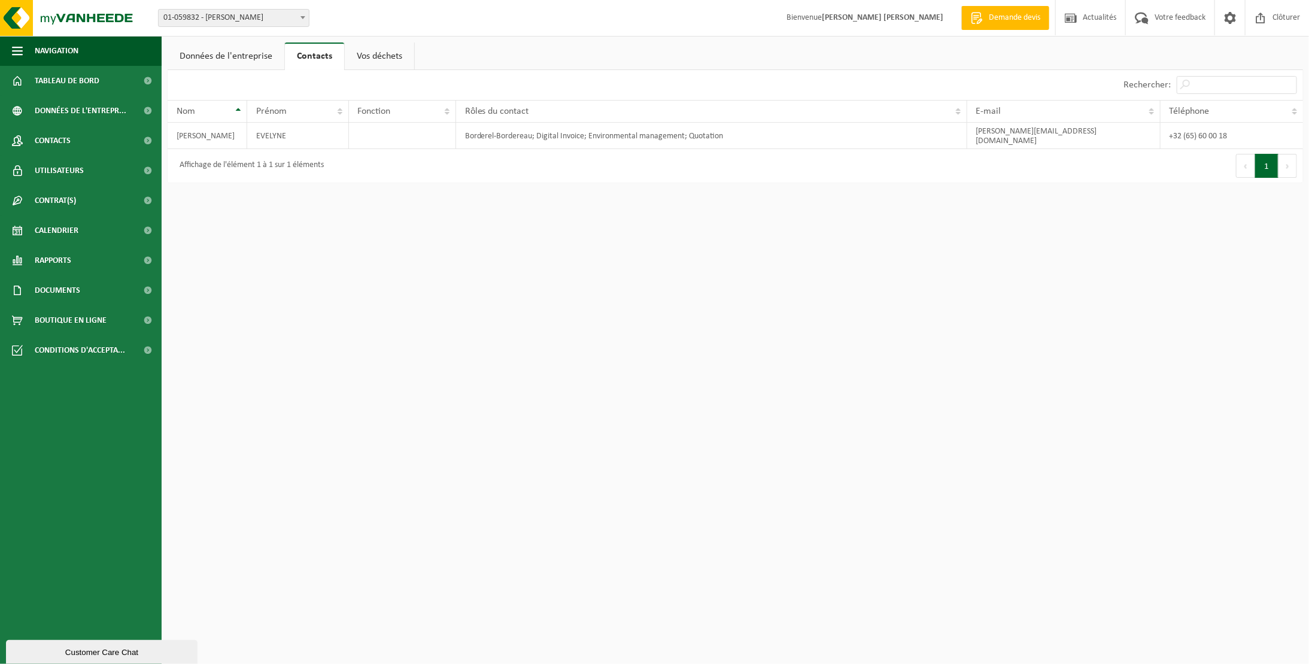
click at [376, 53] on link "Vos déchets" at bounding box center [379, 56] width 69 height 28
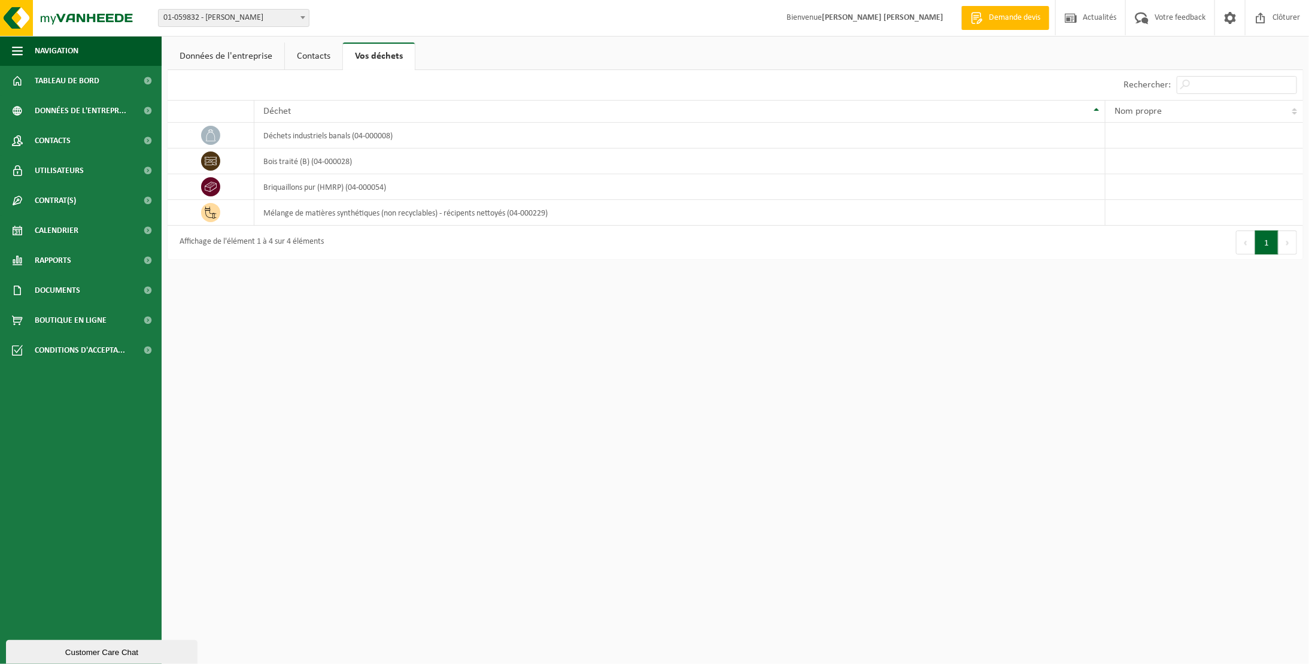
click at [220, 56] on link "Données de l'entreprise" at bounding box center [226, 56] width 117 height 28
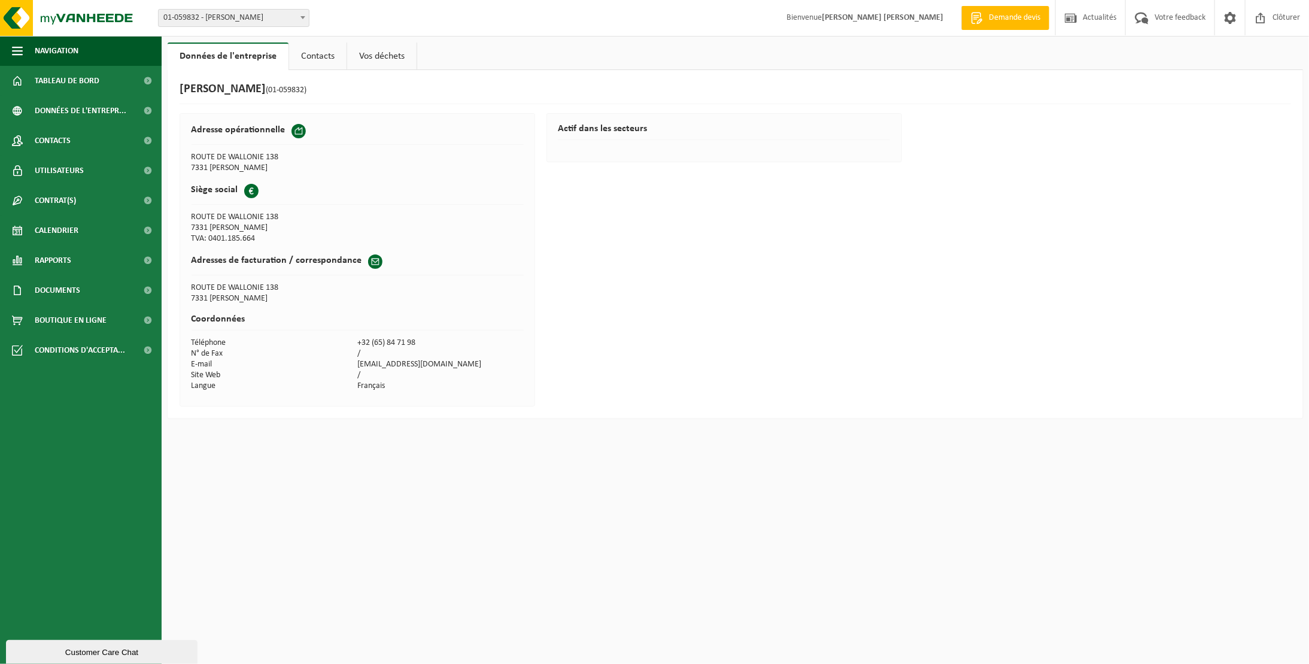
click at [309, 66] on link "Contacts" at bounding box center [317, 56] width 57 height 28
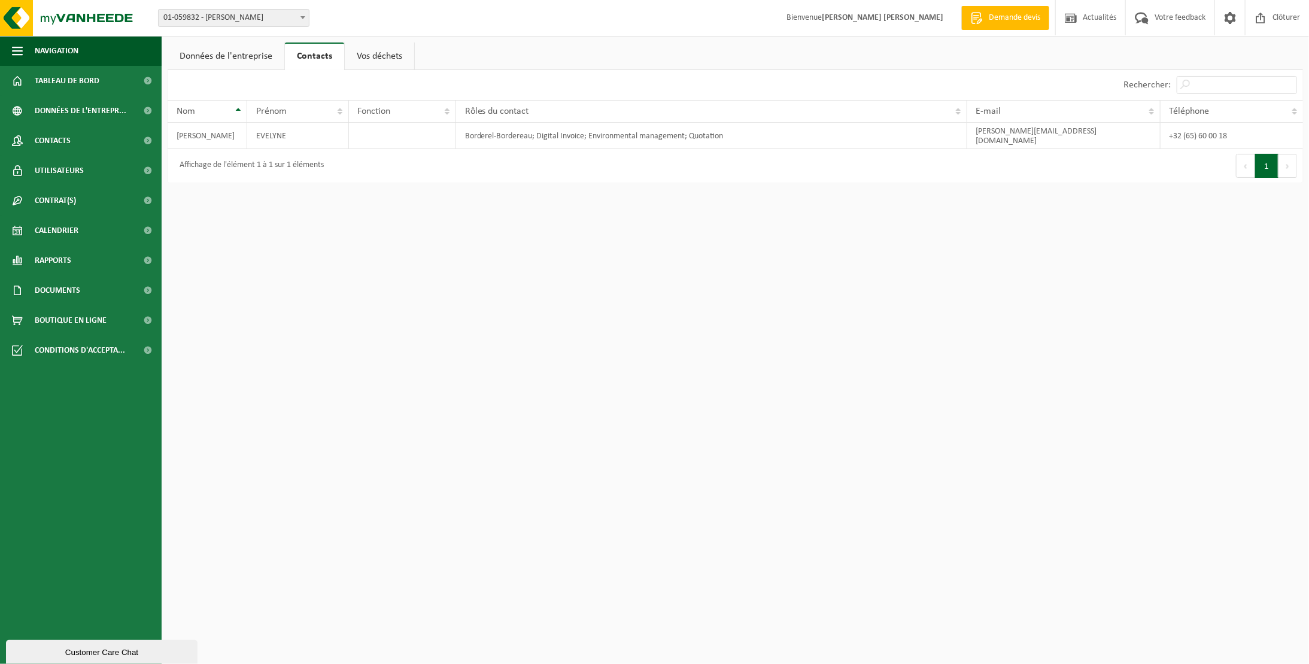
click at [250, 55] on link "Données de l'entreprise" at bounding box center [226, 56] width 117 height 28
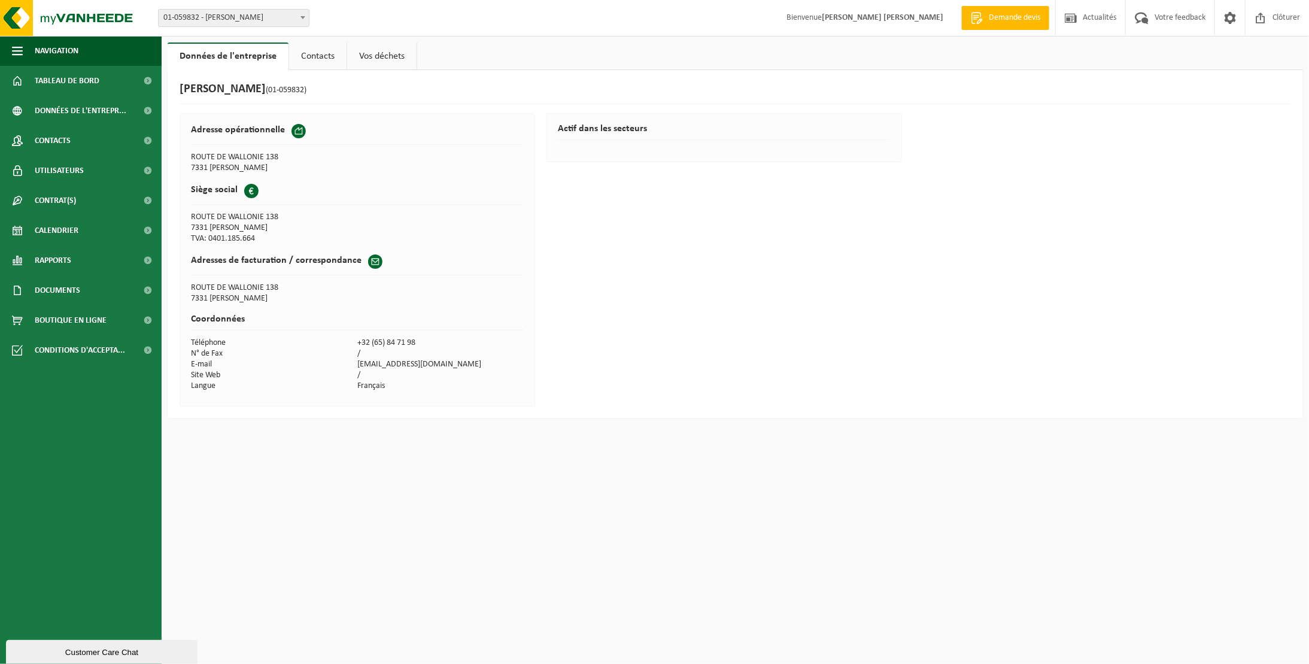
click at [294, 133] on span at bounding box center [298, 131] width 14 height 14
click at [74, 88] on span "Tableau de bord" at bounding box center [67, 81] width 65 height 30
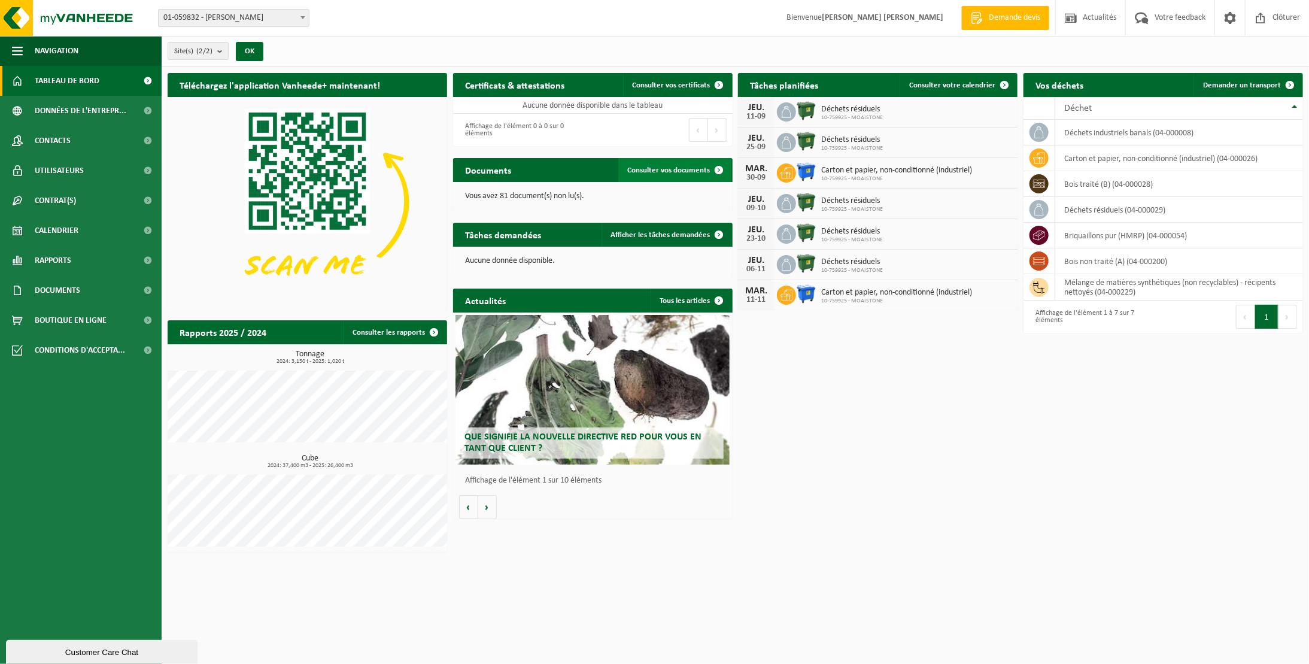
click at [673, 167] on span "Consulter vos documents" at bounding box center [669, 170] width 83 height 8
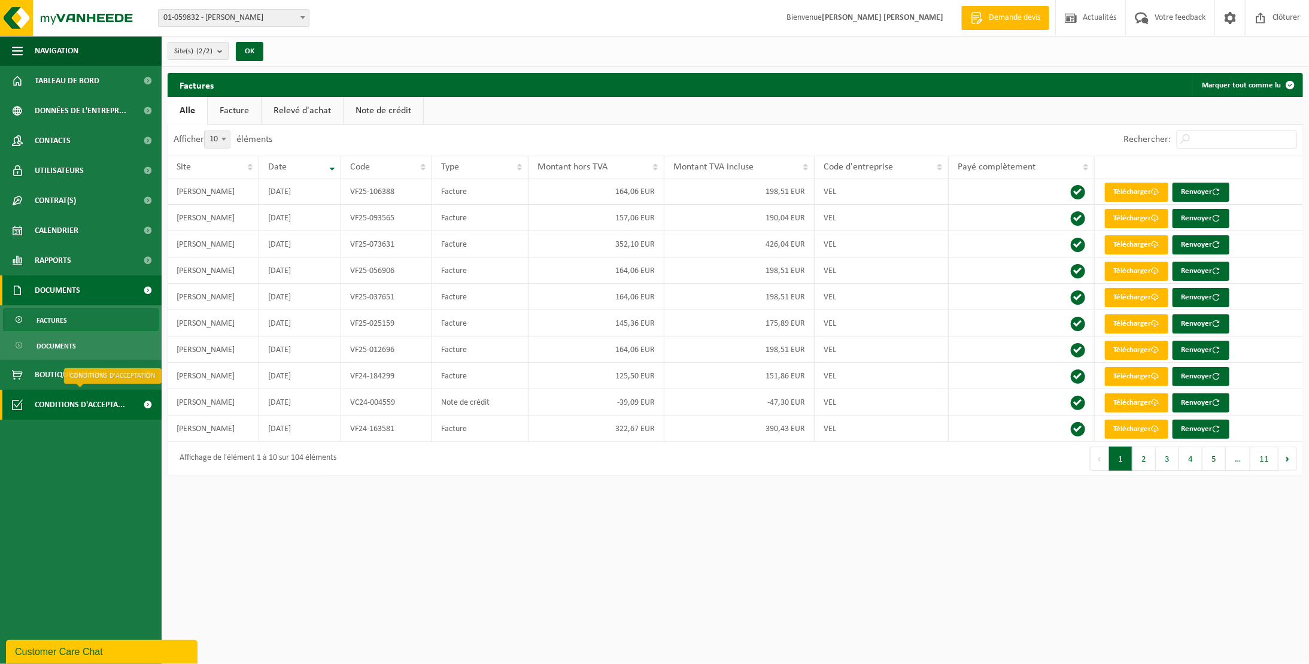
click at [99, 403] on span "Conditions d'accepta..." at bounding box center [80, 405] width 90 height 30
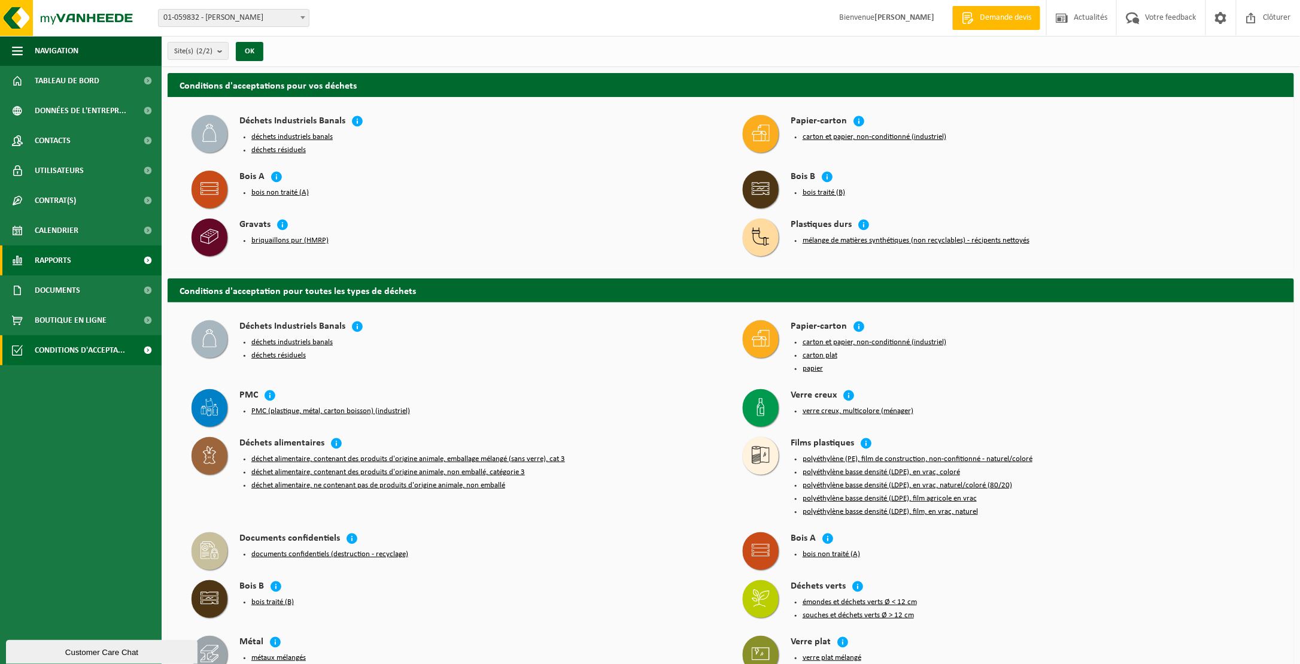
click at [72, 263] on link "Rapports" at bounding box center [81, 260] width 162 height 30
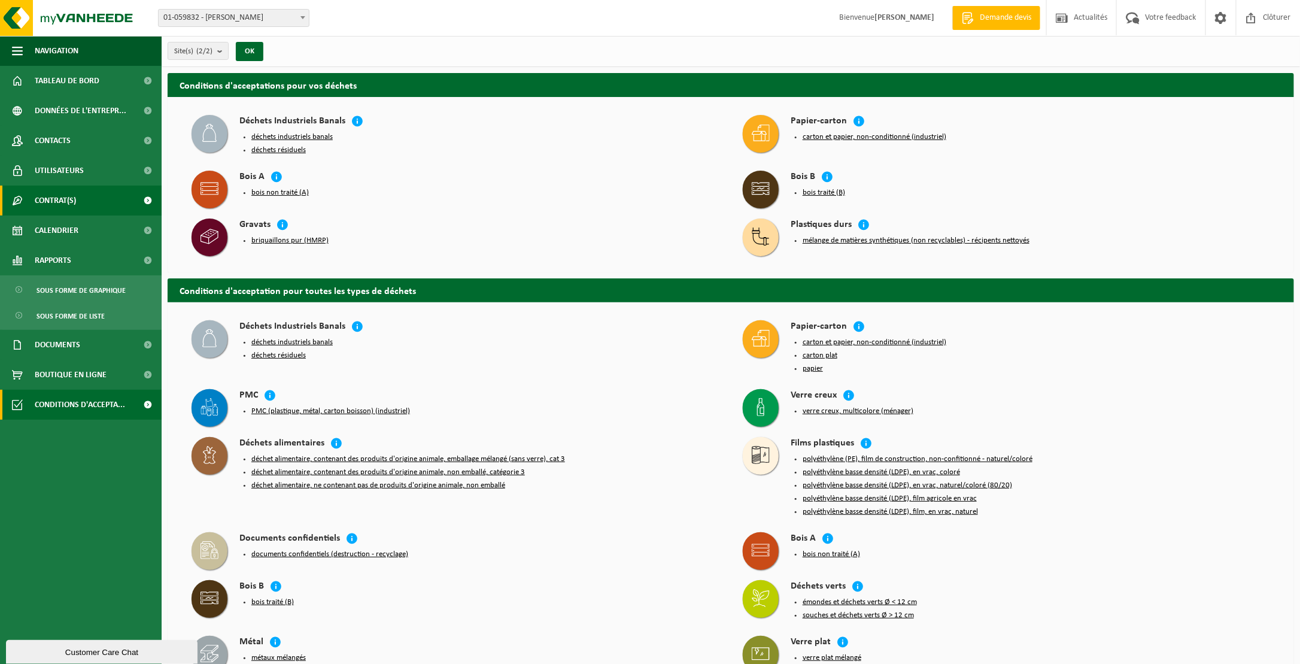
click at [87, 208] on link "Contrat(s)" at bounding box center [81, 201] width 162 height 30
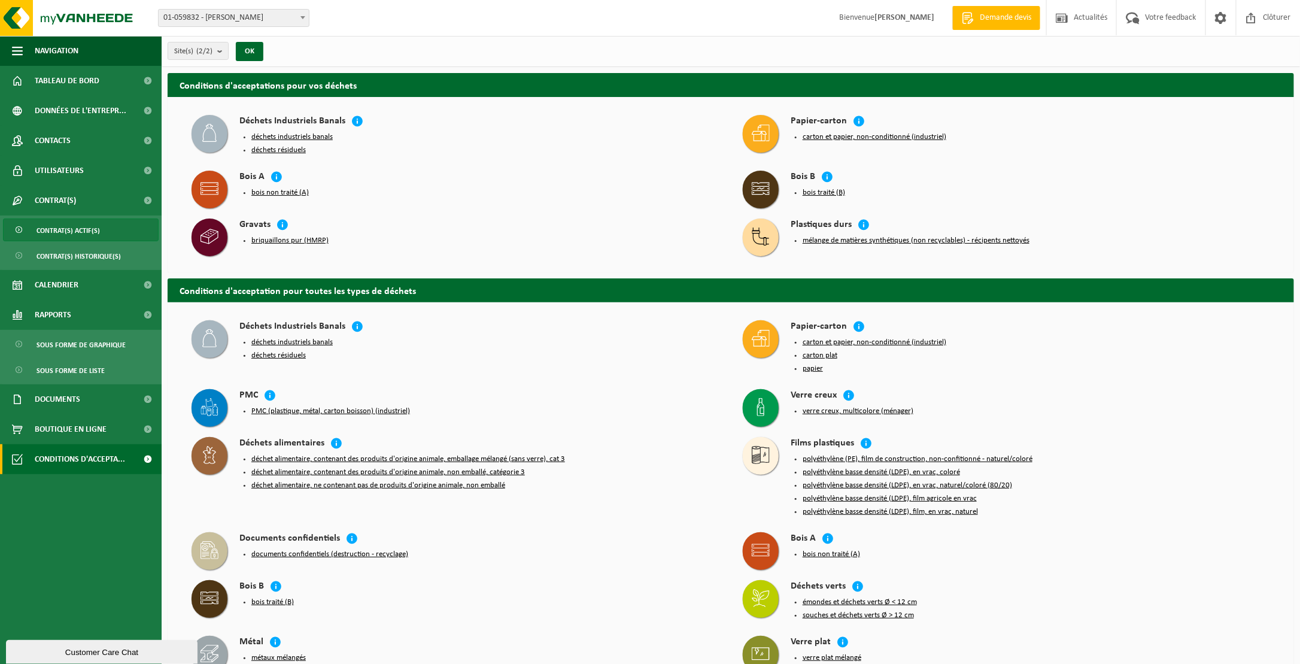
click at [92, 232] on span "Contrat(s) actif(s)" at bounding box center [68, 230] width 63 height 23
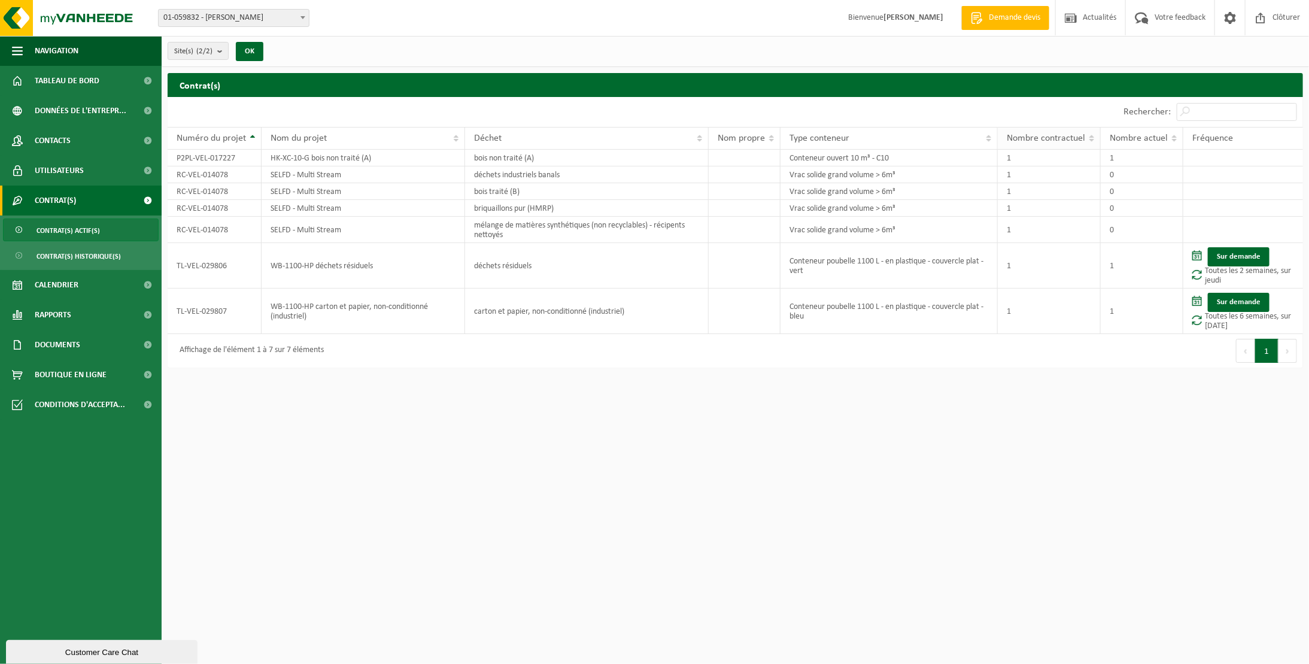
click at [1074, 140] on span "Nombre contractuel" at bounding box center [1046, 138] width 78 height 10
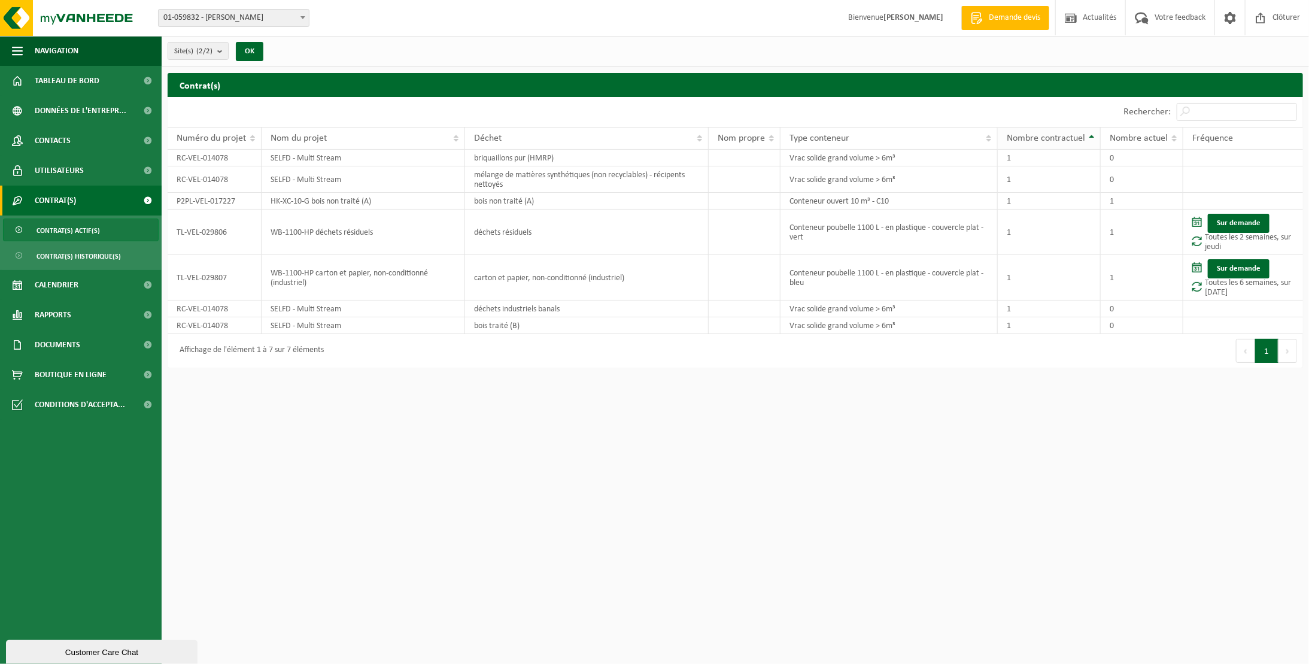
click at [1074, 140] on span "Nombre contractuel" at bounding box center [1046, 138] width 78 height 10
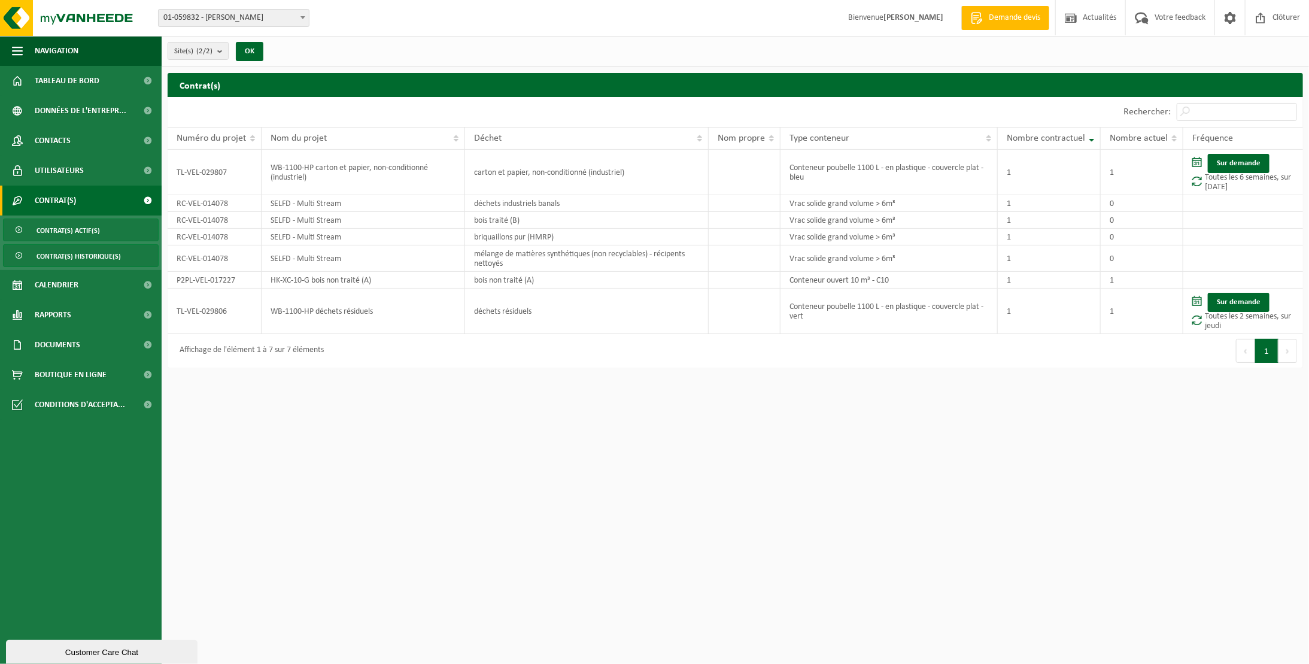
click at [96, 251] on span "Contrat(s) historique(s)" at bounding box center [79, 256] width 84 height 23
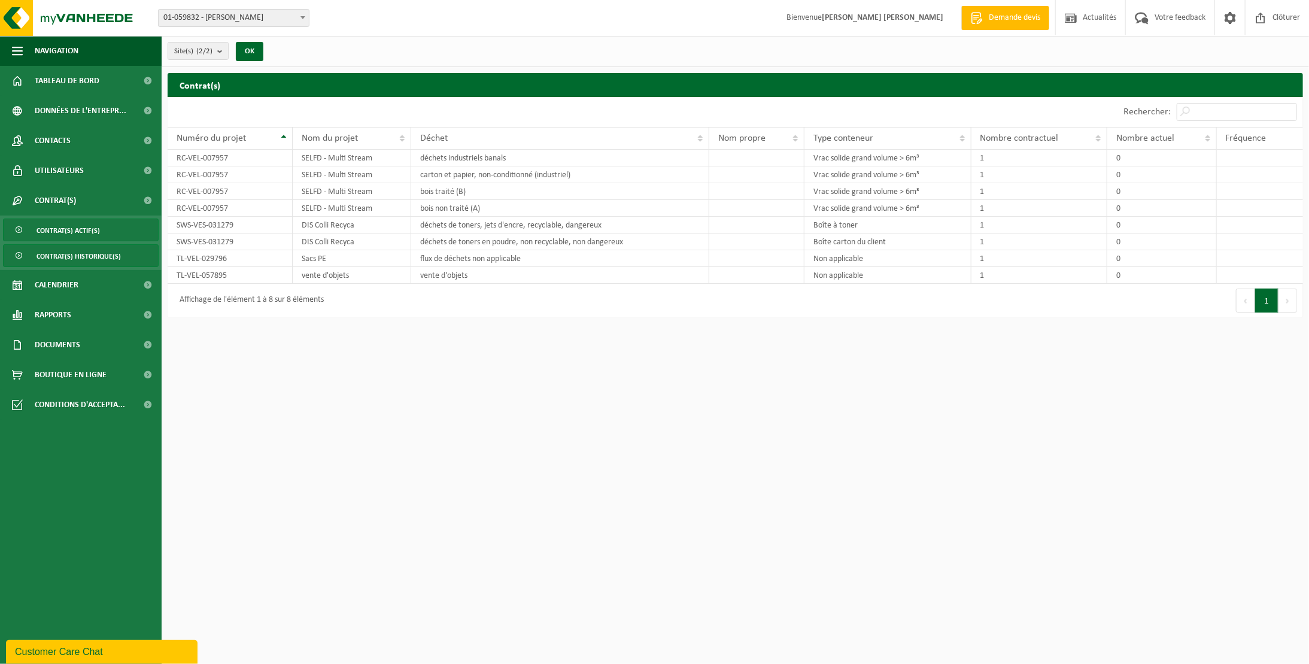
click at [98, 232] on span "Contrat(s) actif(s)" at bounding box center [68, 230] width 63 height 23
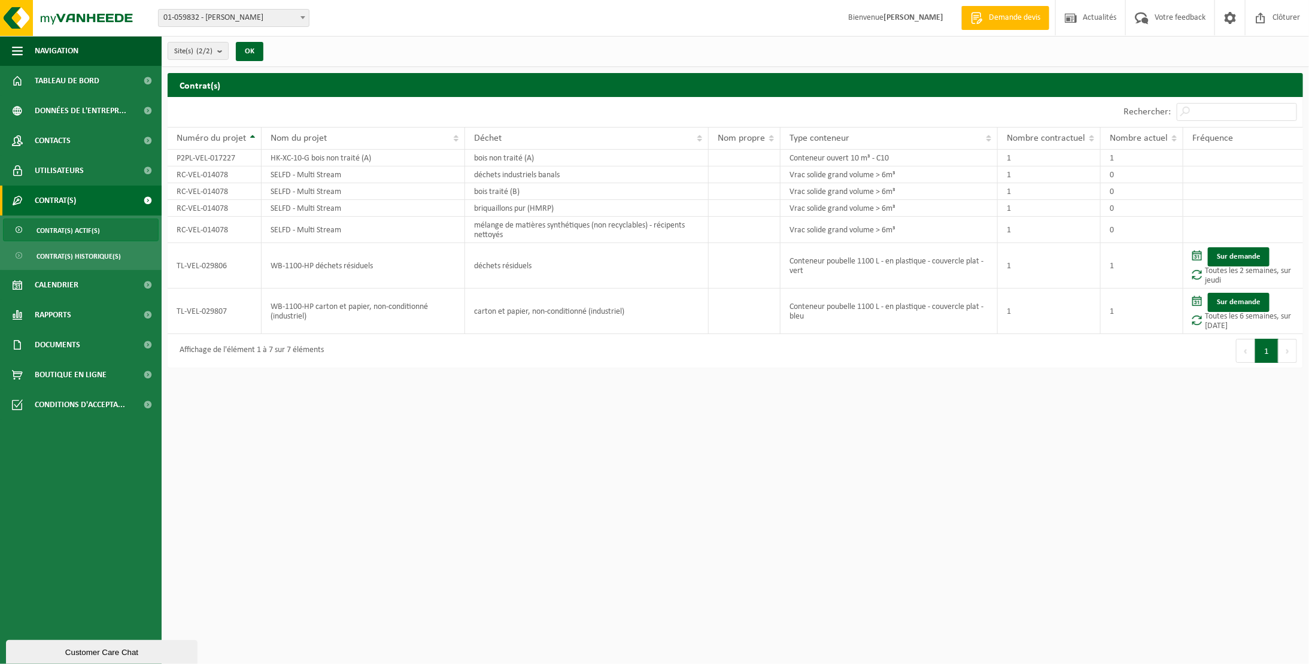
click at [233, 80] on h2 "Contrat(s)" at bounding box center [735, 84] width 1135 height 23
click at [1236, 21] on span at bounding box center [1230, 17] width 18 height 35
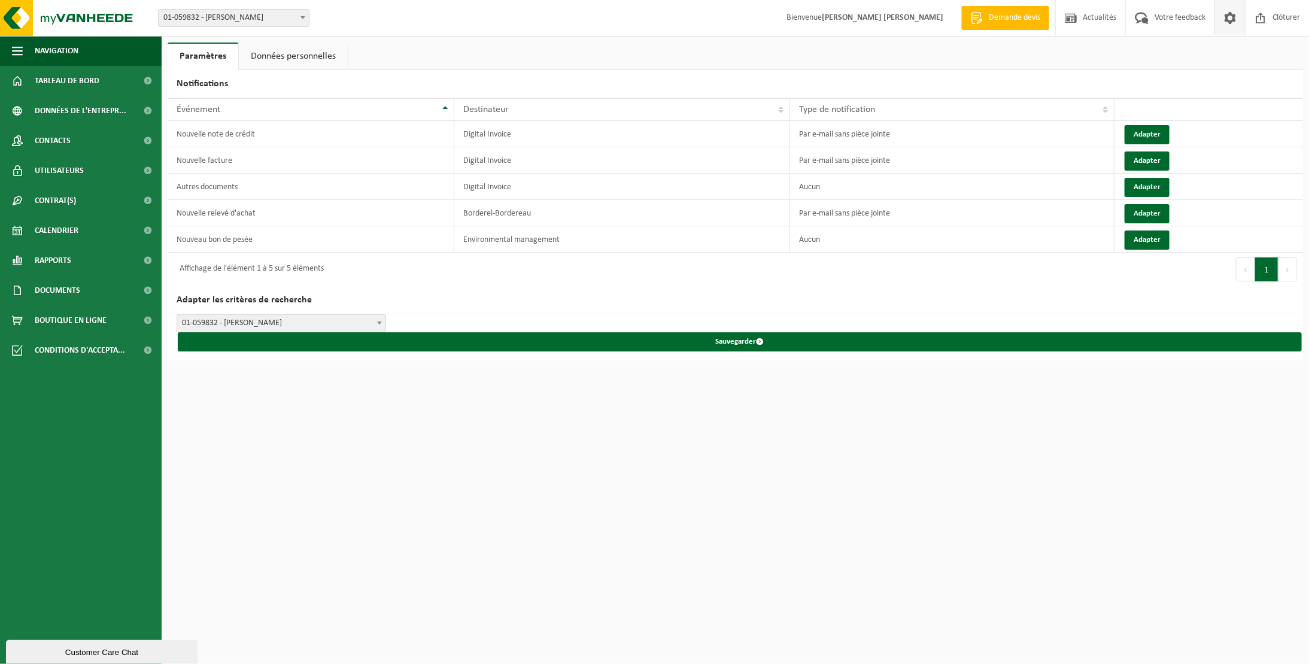
click at [336, 54] on link "Données personnelles" at bounding box center [293, 56] width 109 height 28
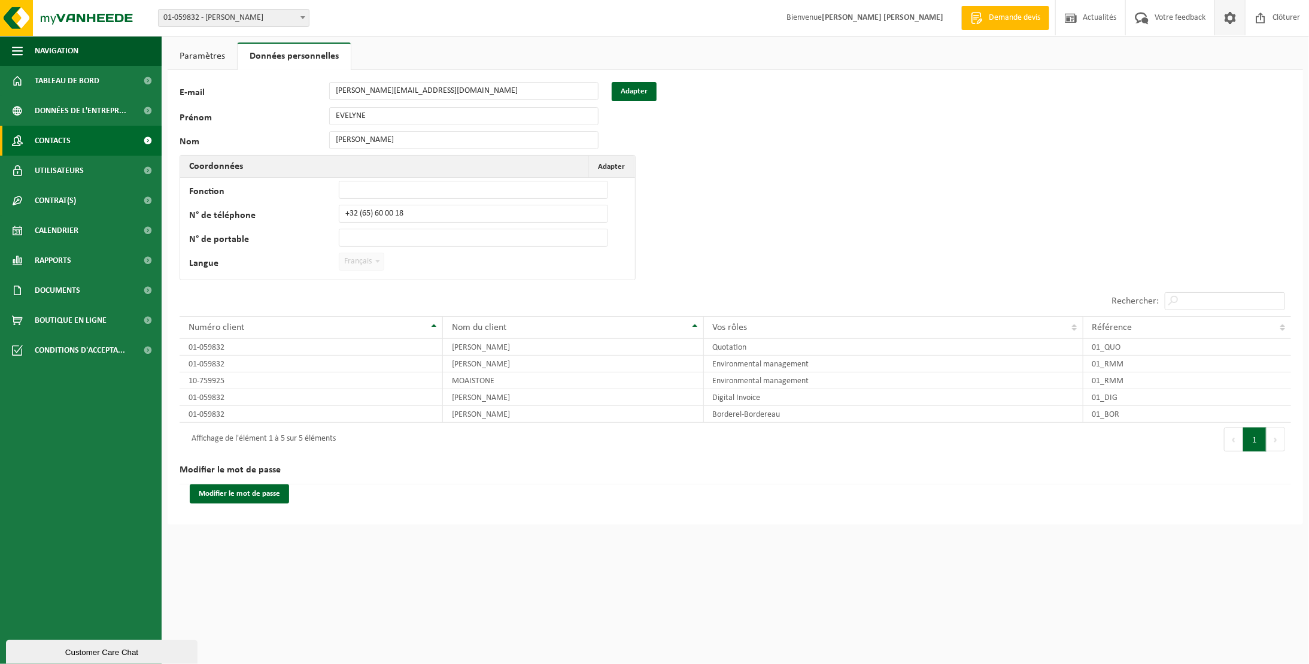
click at [86, 142] on link "Contacts" at bounding box center [81, 141] width 162 height 30
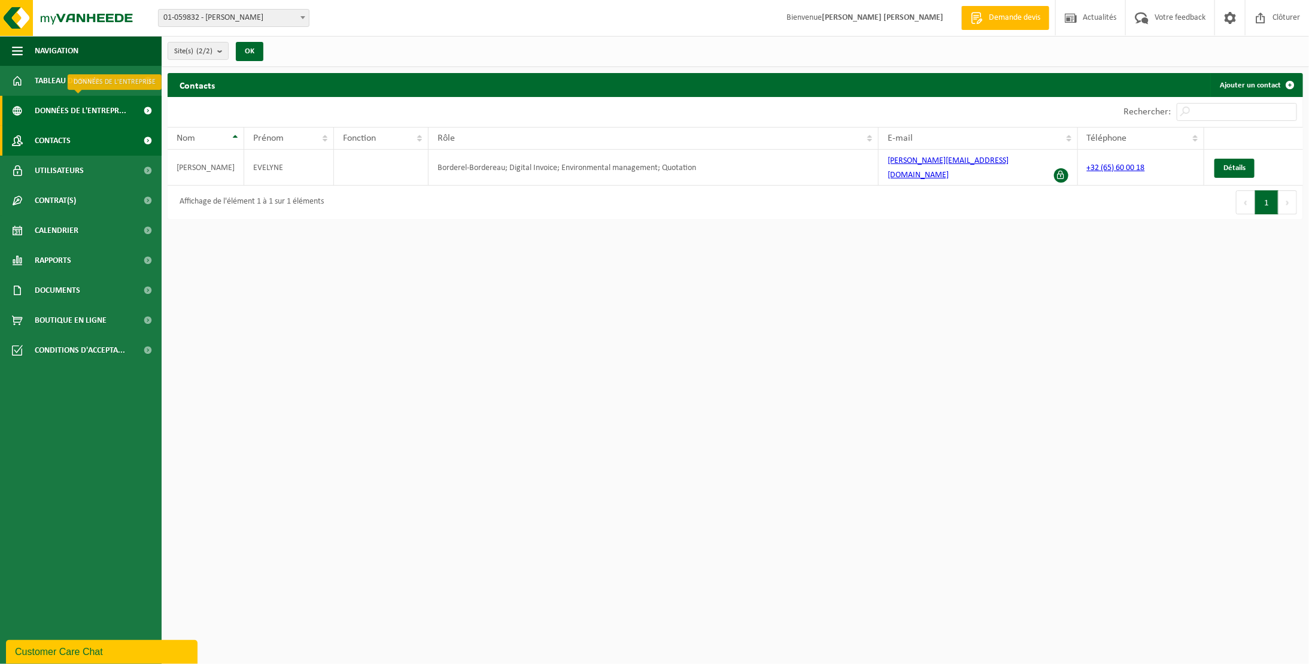
click at [102, 108] on span "Données de l'entrepr..." at bounding box center [81, 111] width 92 height 30
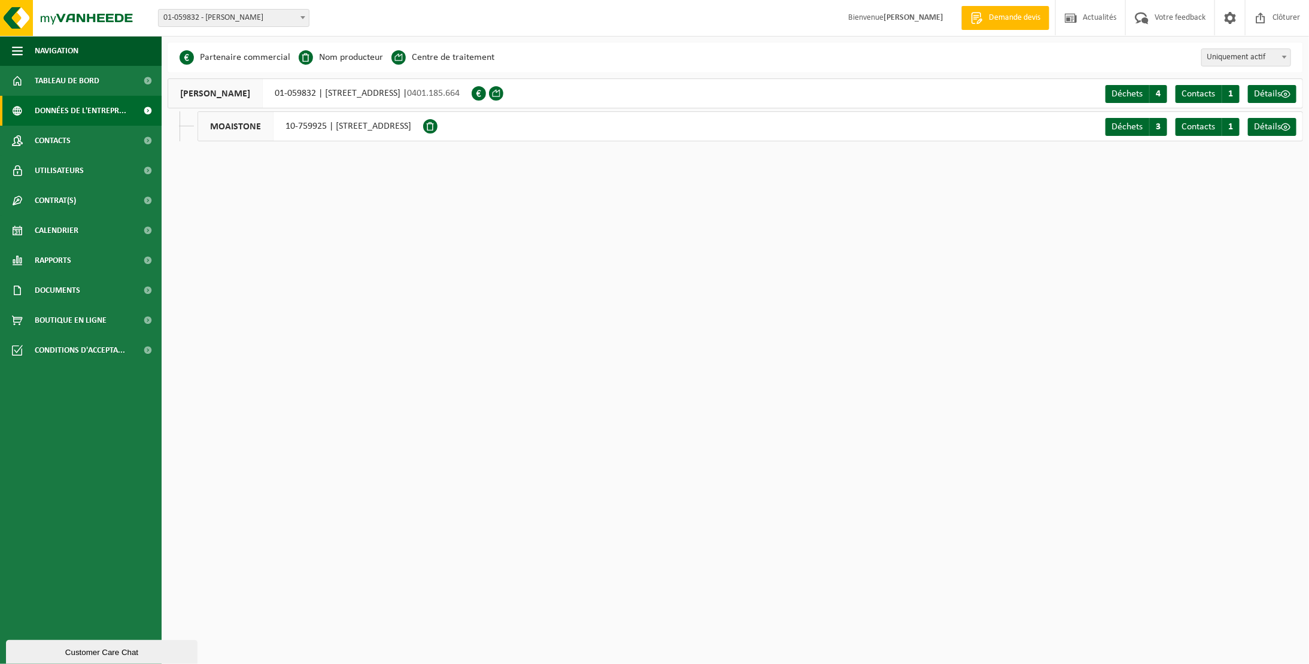
click at [437, 129] on span at bounding box center [430, 126] width 14 height 14
click at [1268, 131] on span "Détails" at bounding box center [1267, 127] width 27 height 10
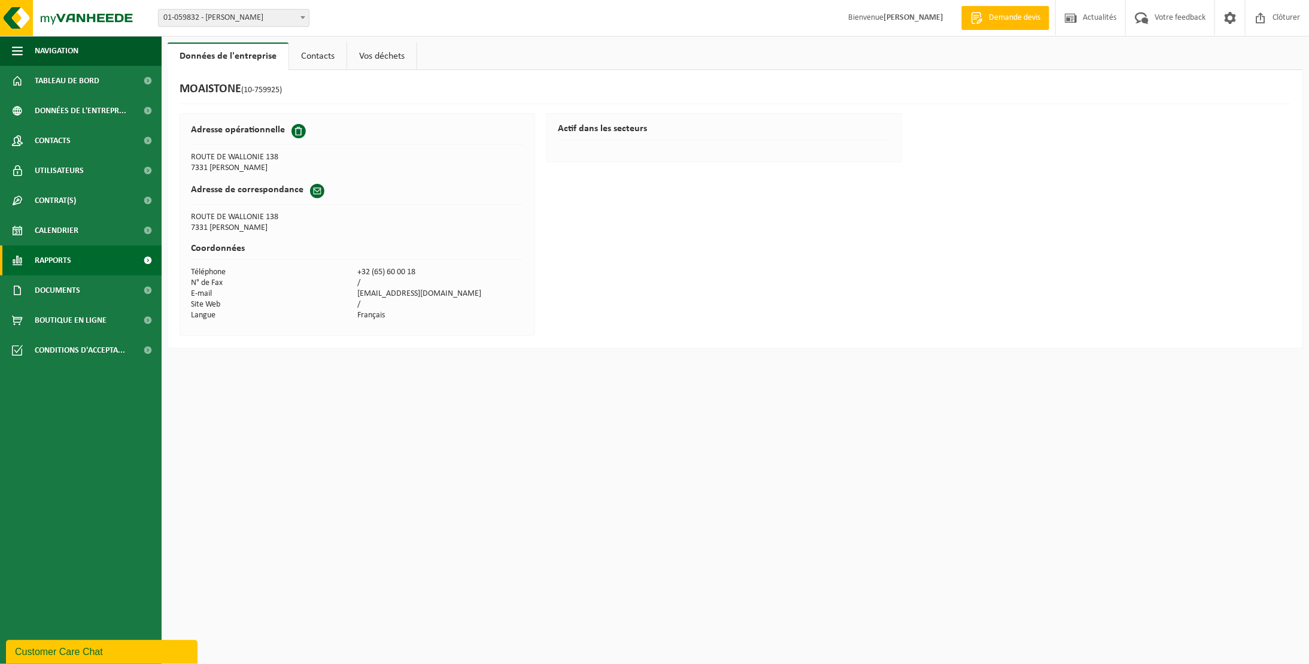
click at [91, 262] on link "Rapports" at bounding box center [81, 260] width 162 height 30
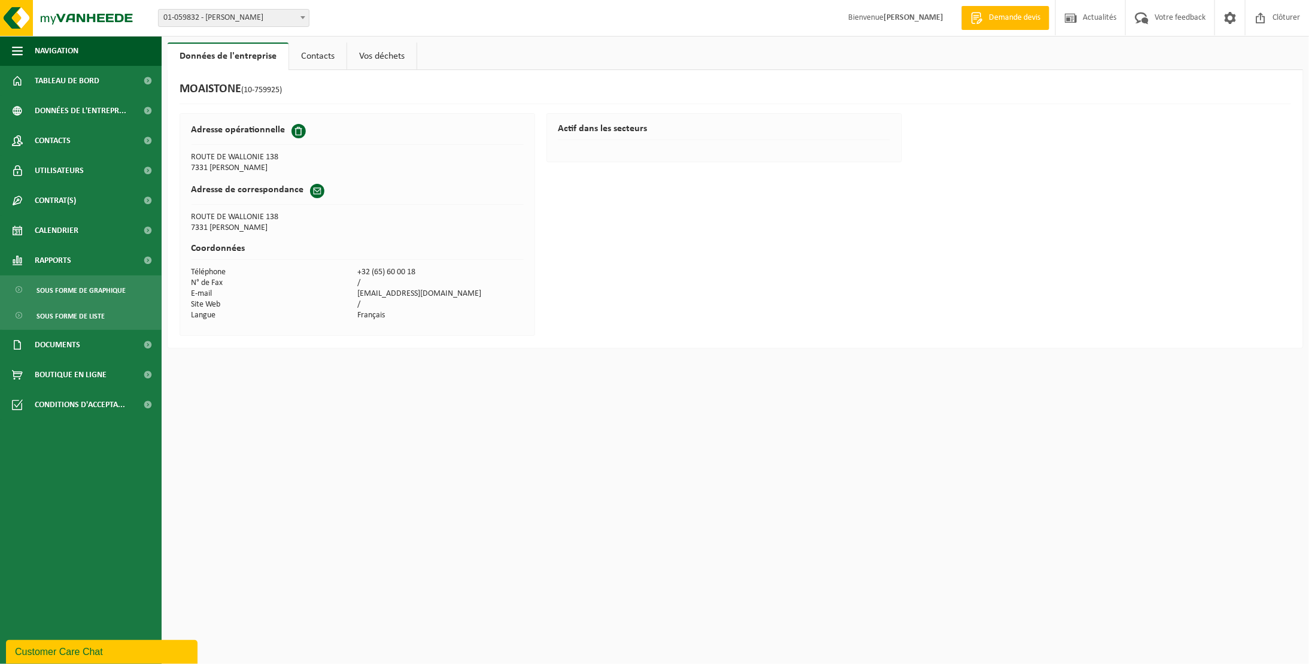
click at [427, 290] on td "comptabilite@moaistone.com" at bounding box center [440, 293] width 166 height 11
drag, startPoint x: 427, startPoint y: 290, endPoint x: 402, endPoint y: 294, distance: 24.9
click at [403, 294] on td "comptabilite@moaistone.com" at bounding box center [440, 293] width 166 height 11
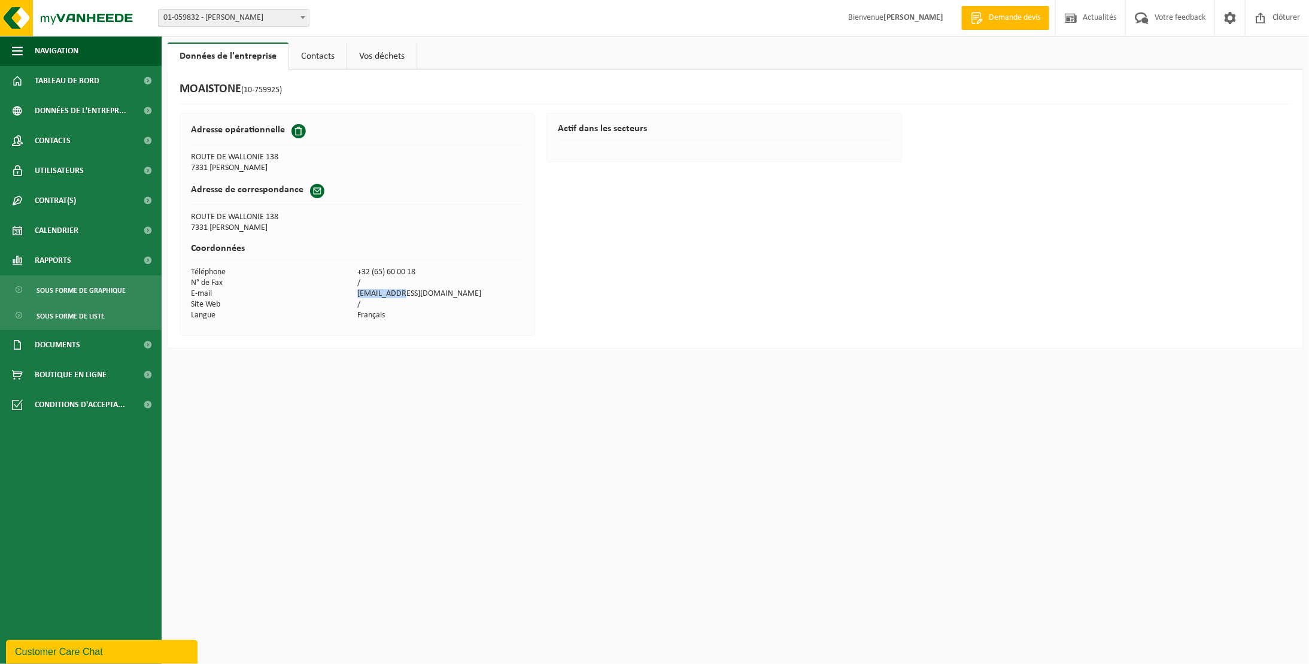
drag, startPoint x: 397, startPoint y: 289, endPoint x: 303, endPoint y: 291, distance: 94.6
click at [303, 291] on tr "E-mail comptabilite@moaistone.com" at bounding box center [358, 293] width 332 height 11
drag, startPoint x: 303, startPoint y: 291, endPoint x: 323, endPoint y: 430, distance: 140.3
click at [321, 430] on html "Site: 01-059832 - LAURENT SRL - BAUDOUR 10-759925 - MOAISTONE - BAUDOUR 01-0598…" at bounding box center [654, 332] width 1309 height 664
click at [314, 190] on span at bounding box center [317, 191] width 14 height 14
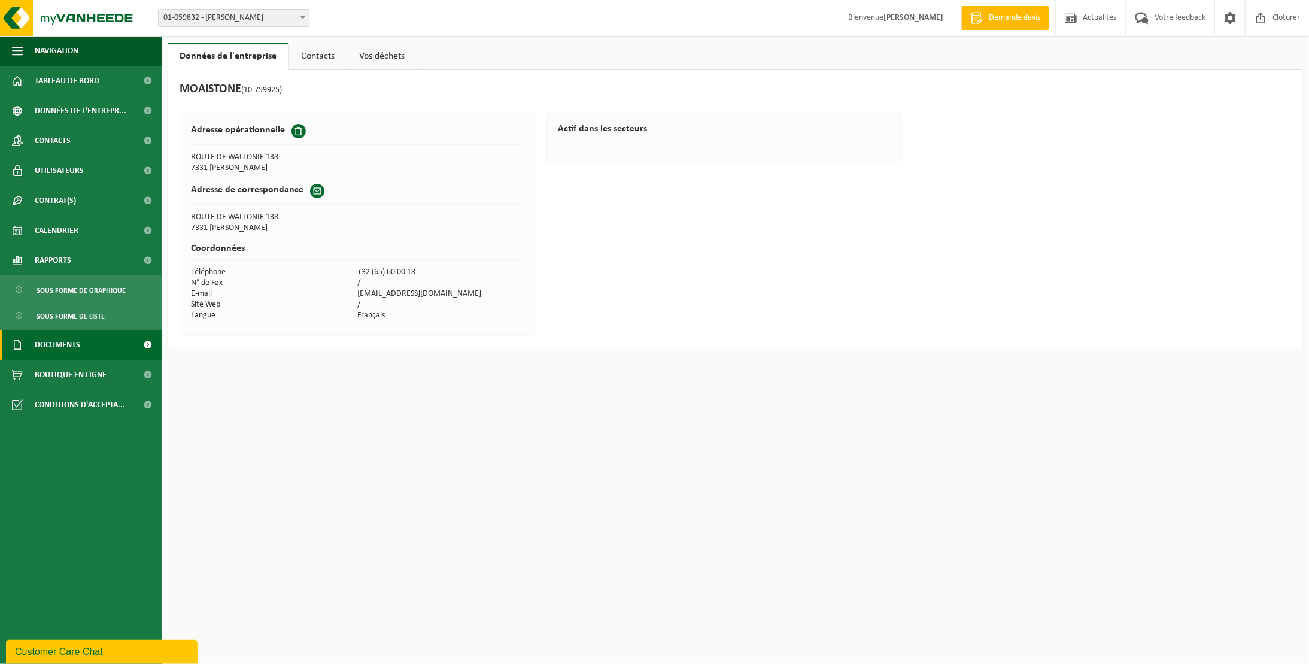
click at [93, 337] on link "Documents" at bounding box center [81, 345] width 162 height 30
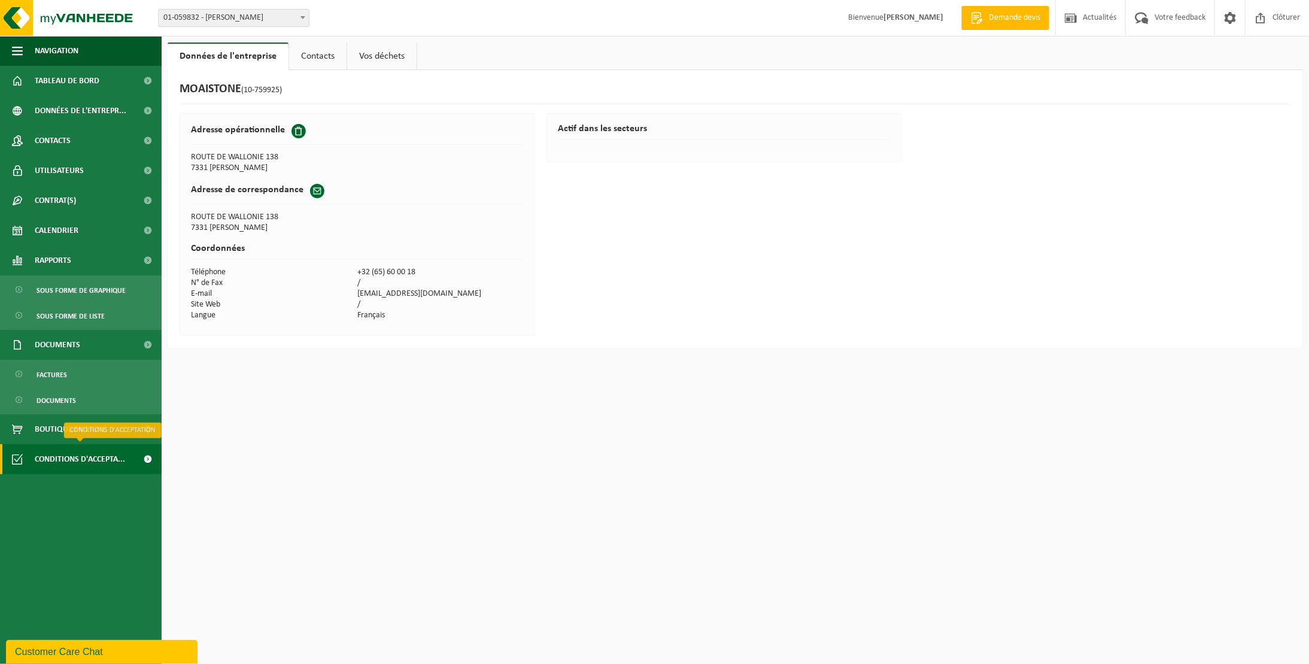
click at [87, 457] on span "Conditions d'accepta..." at bounding box center [80, 459] width 90 height 30
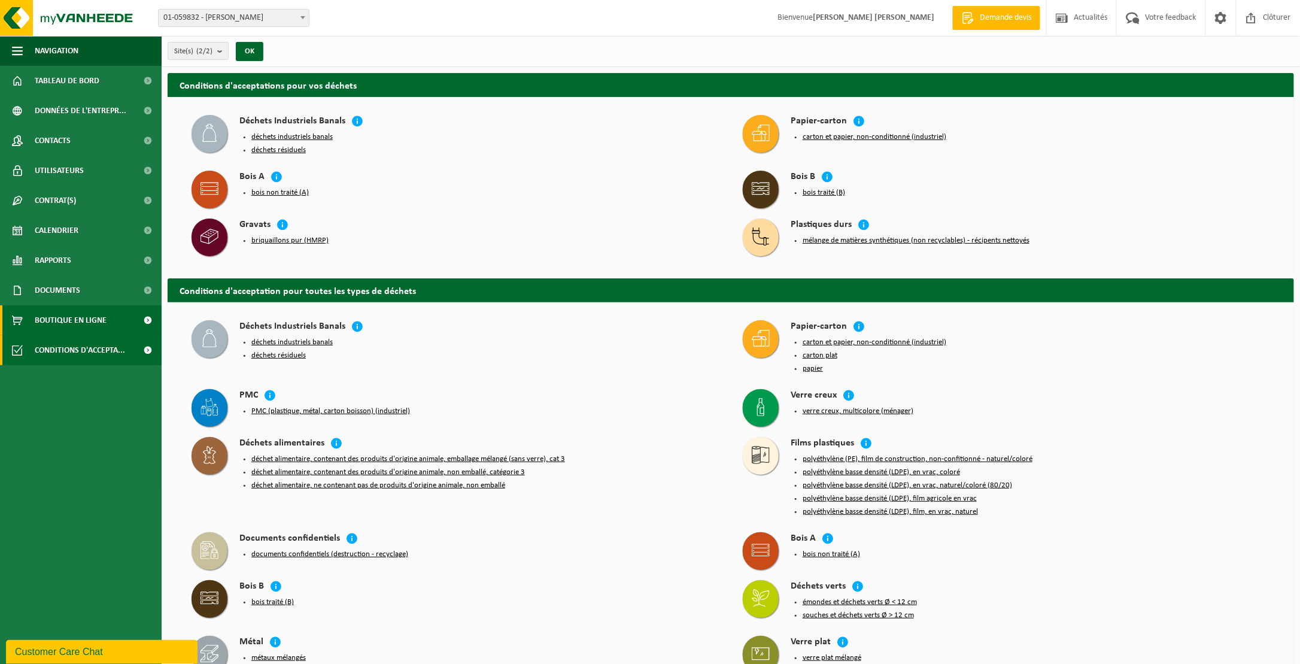
click at [93, 323] on span "Boutique en ligne" at bounding box center [71, 320] width 72 height 30
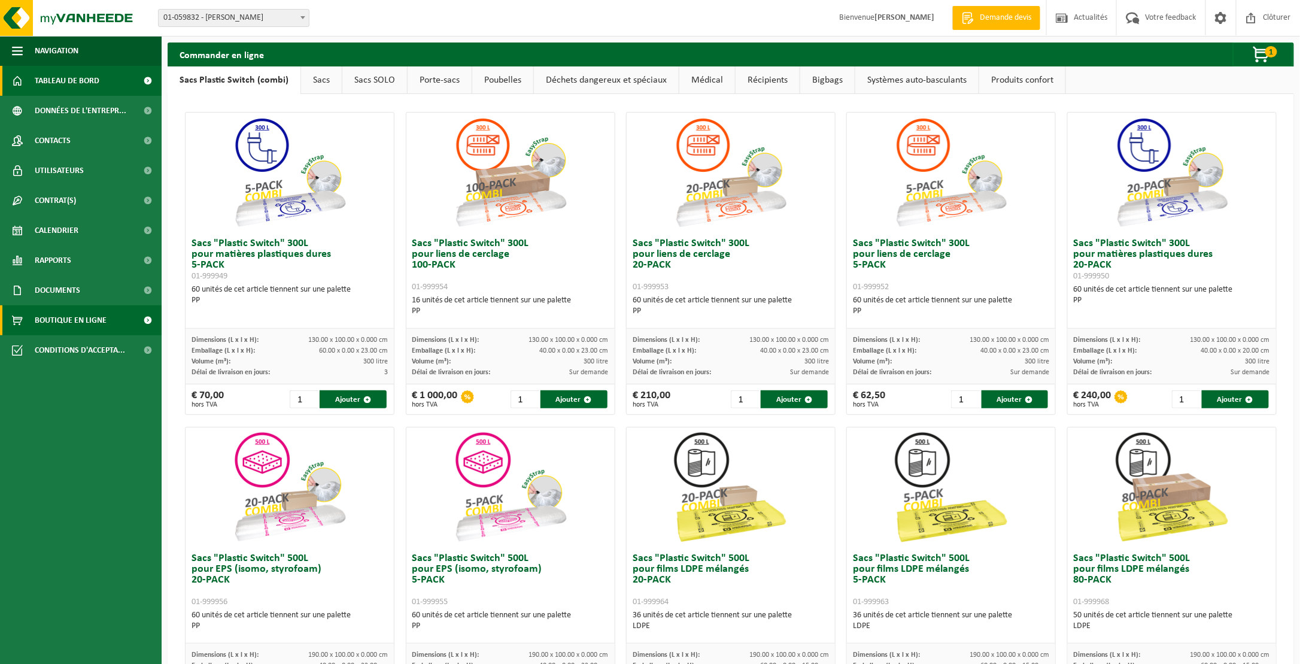
click at [82, 84] on span "Tableau de bord" at bounding box center [67, 81] width 65 height 30
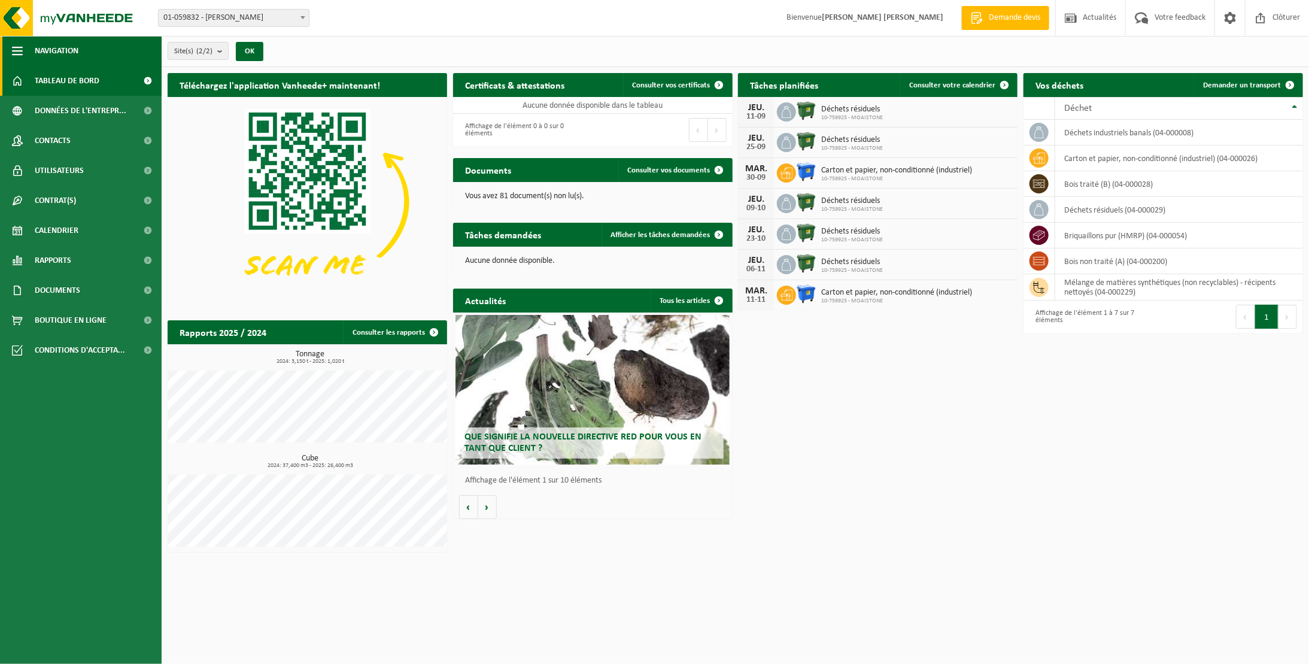
click at [18, 52] on span "button" at bounding box center [17, 51] width 11 height 30
